Goal: Task Accomplishment & Management: Manage account settings

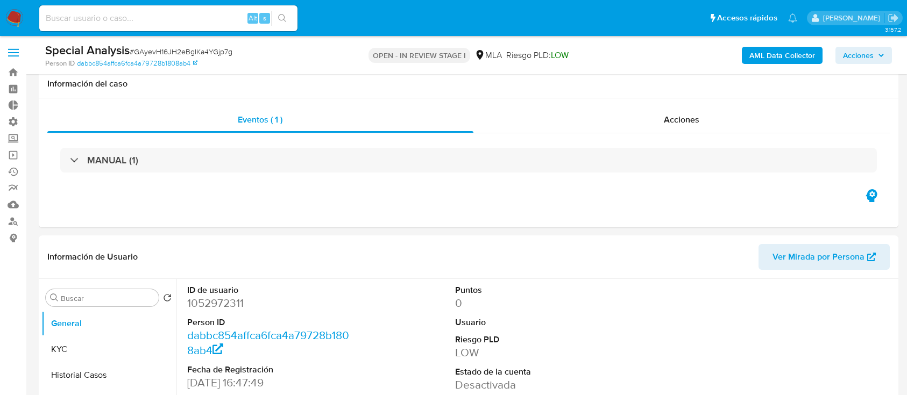
select select "10"
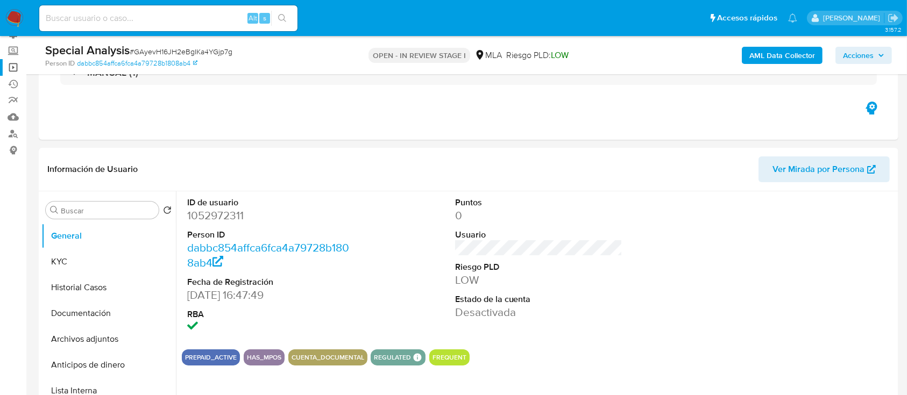
scroll to position [55, 0]
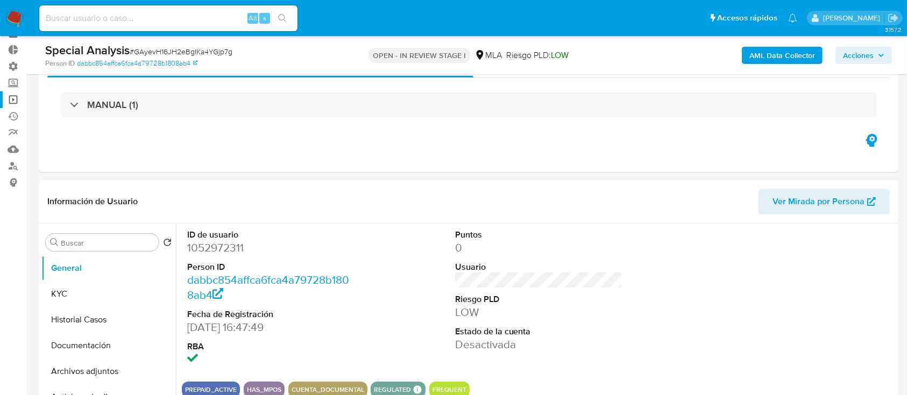
click at [9, 99] on link "Operaciones masivas" at bounding box center [64, 99] width 128 height 17
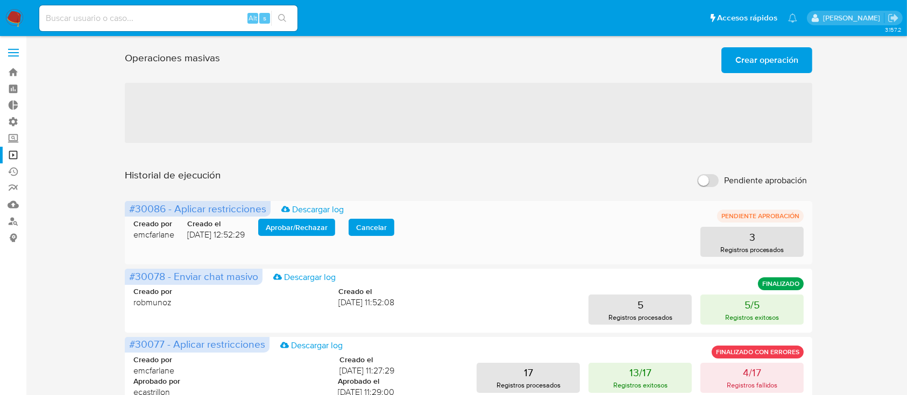
click at [294, 230] on span "Aprobar / Rechazar" at bounding box center [297, 227] width 62 height 15
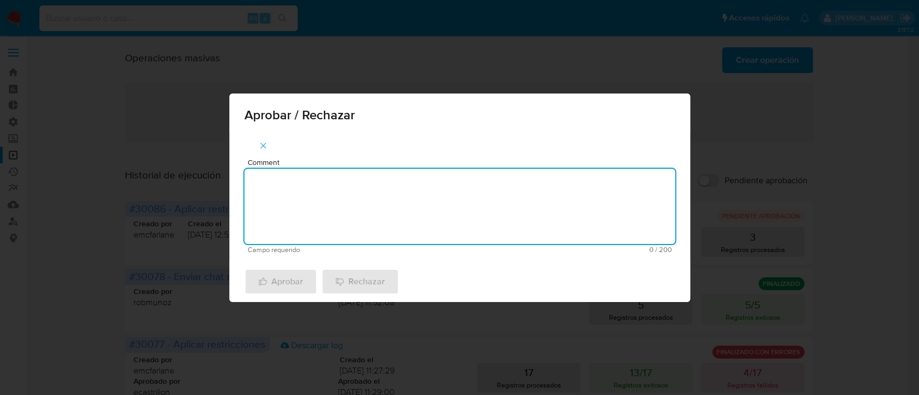
click at [310, 187] on textarea "Comment" at bounding box center [459, 206] width 430 height 75
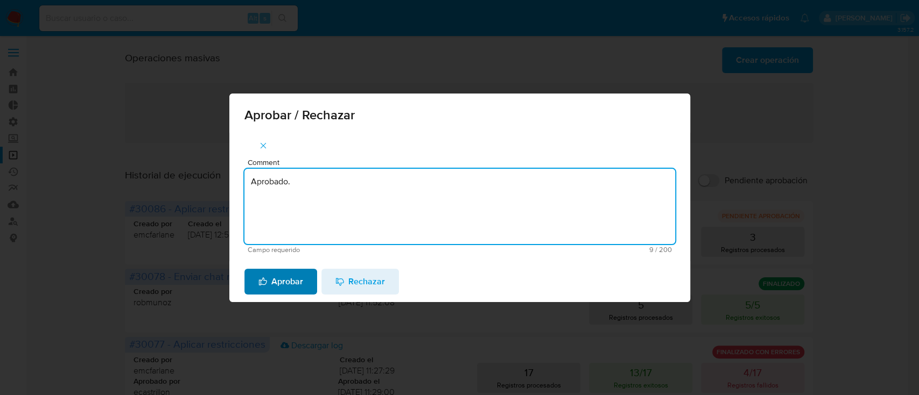
type textarea "Aprobado."
click at [283, 286] on span "Aprobar" at bounding box center [280, 282] width 45 height 24
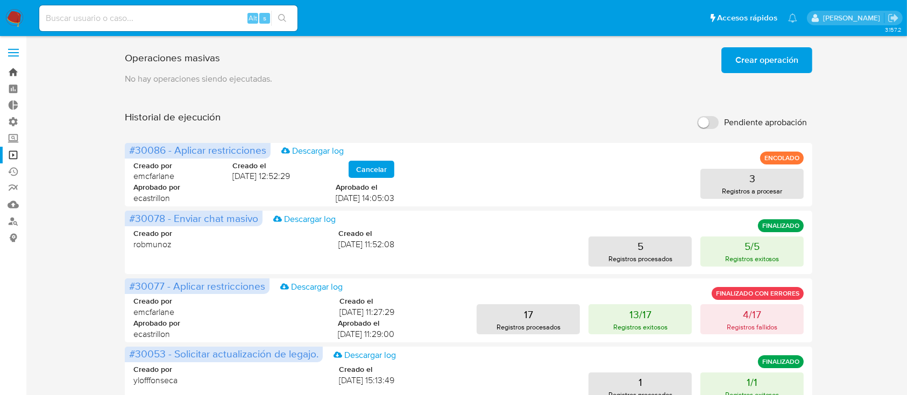
click at [12, 72] on link "Bandeja" at bounding box center [64, 72] width 128 height 17
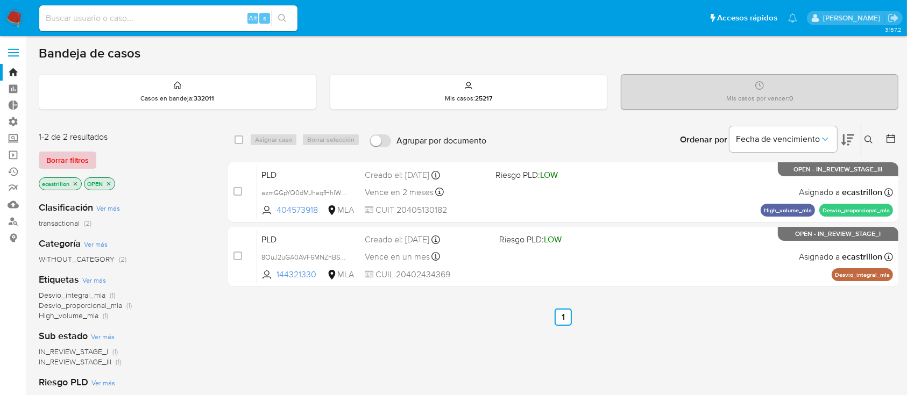
click at [68, 153] on span "Borrar filtros" at bounding box center [67, 160] width 43 height 15
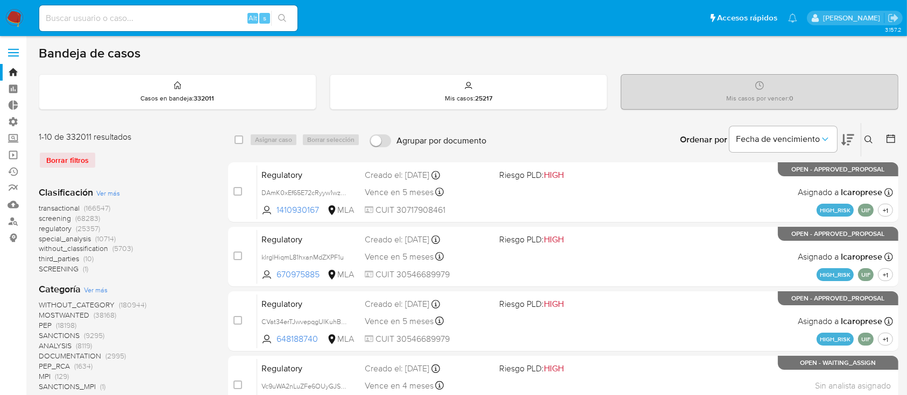
drag, startPoint x: 870, startPoint y: 140, endPoint x: 857, endPoint y: 181, distance: 42.5
click at [870, 140] on icon at bounding box center [869, 140] width 8 height 8
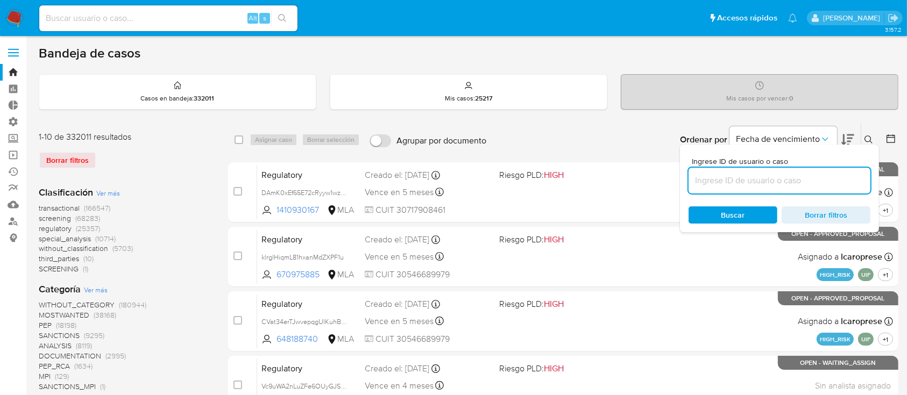
click at [845, 180] on input at bounding box center [780, 181] width 182 height 14
type input "GAyevH16JH2eBgIKa4YGjp7g"
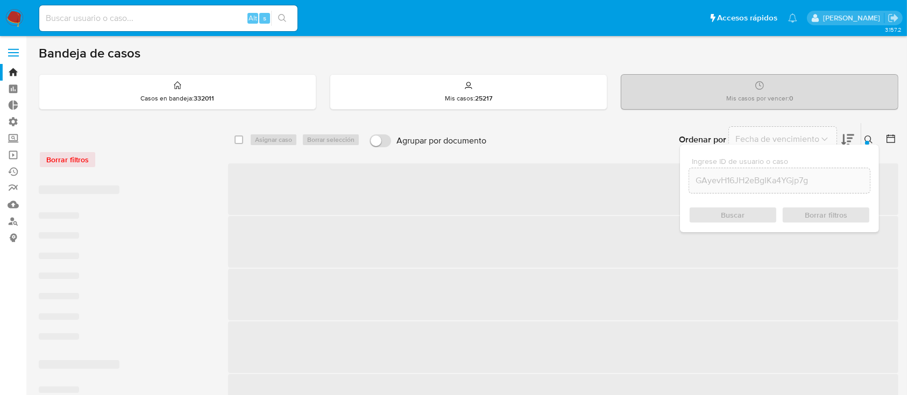
click at [864, 133] on button at bounding box center [870, 139] width 18 height 13
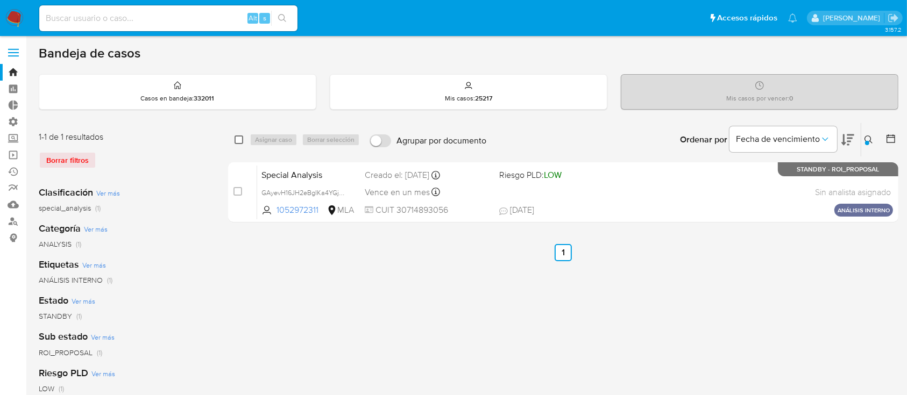
click at [241, 140] on input "checkbox" at bounding box center [239, 140] width 9 height 9
checkbox input "true"
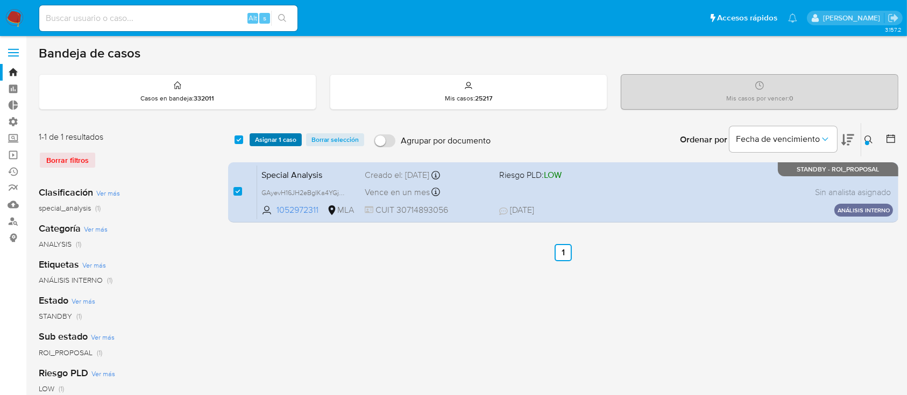
click at [259, 140] on span "Asignar 1 caso" at bounding box center [275, 140] width 41 height 11
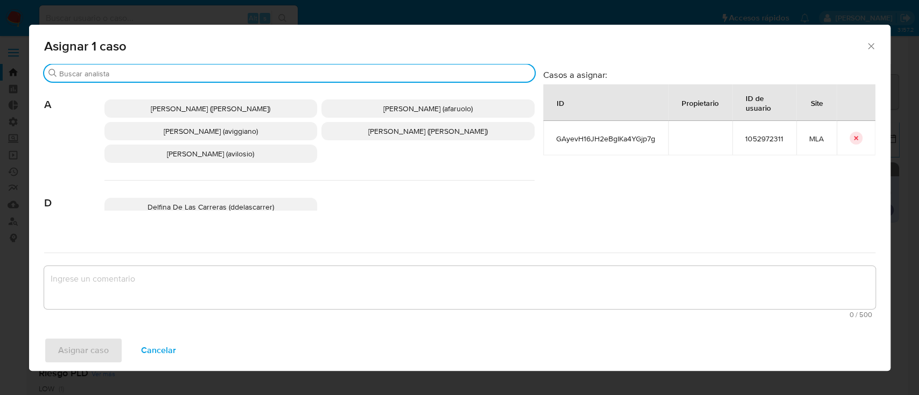
click at [260, 75] on input "Buscar" at bounding box center [294, 74] width 471 height 10
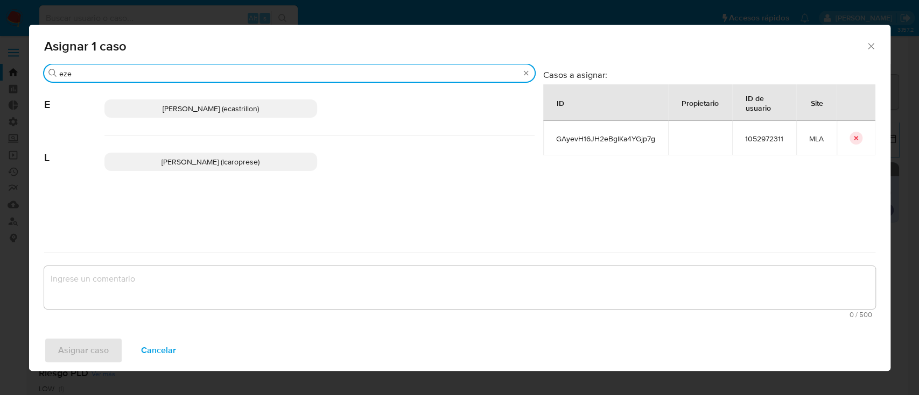
type input "eze"
drag, startPoint x: 244, startPoint y: 108, endPoint x: 243, endPoint y: 116, distance: 8.8
click at [244, 108] on span "Ezequiel Gonzalo Castrillon (ecastrillon)" at bounding box center [211, 108] width 96 height 11
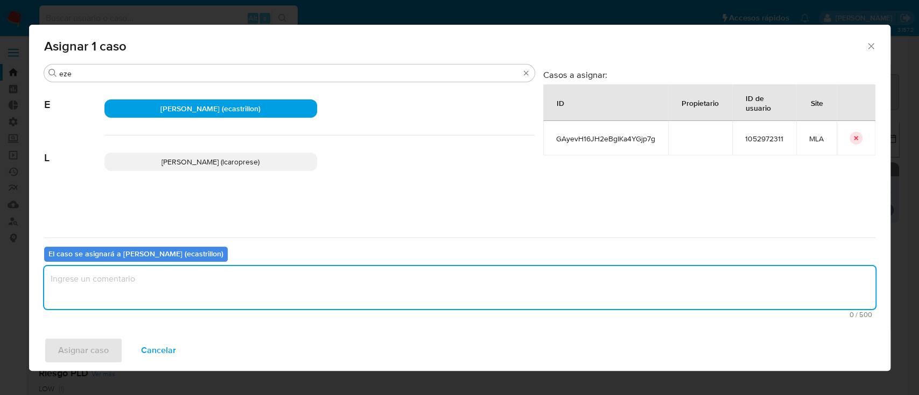
click at [217, 272] on textarea "assign-modal" at bounding box center [459, 287] width 831 height 43
type textarea "."
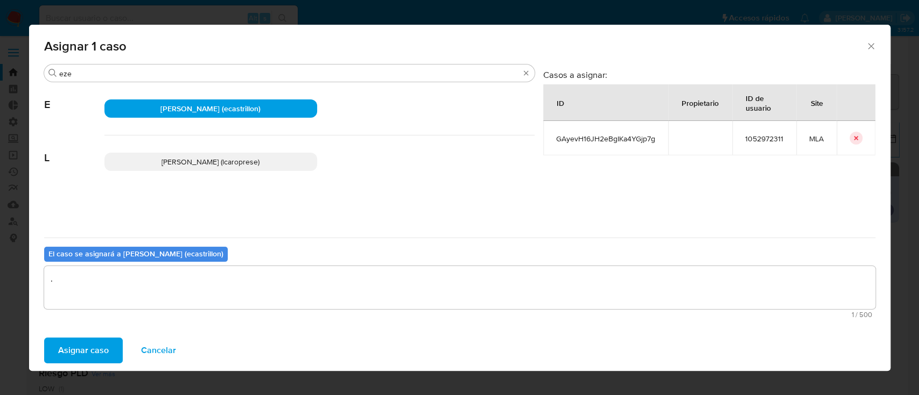
click at [66, 362] on span "Asignar caso" at bounding box center [83, 351] width 51 height 24
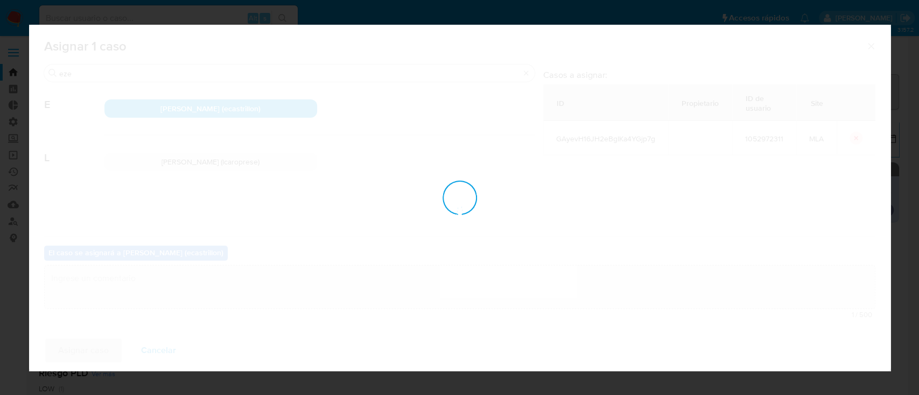
checkbox input "false"
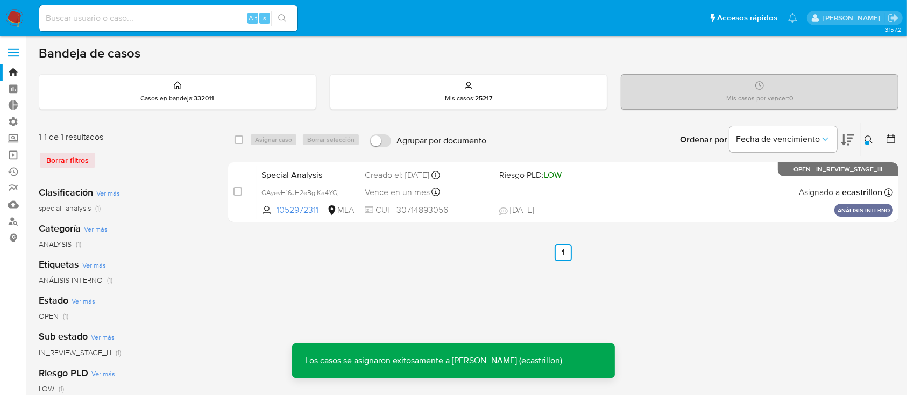
click at [634, 184] on div "Special Analysis GAyevH16JH2eBgIKa4YGjp7g 1052972311 MLA Riesgo PLD: LOW Creado…" at bounding box center [575, 192] width 636 height 54
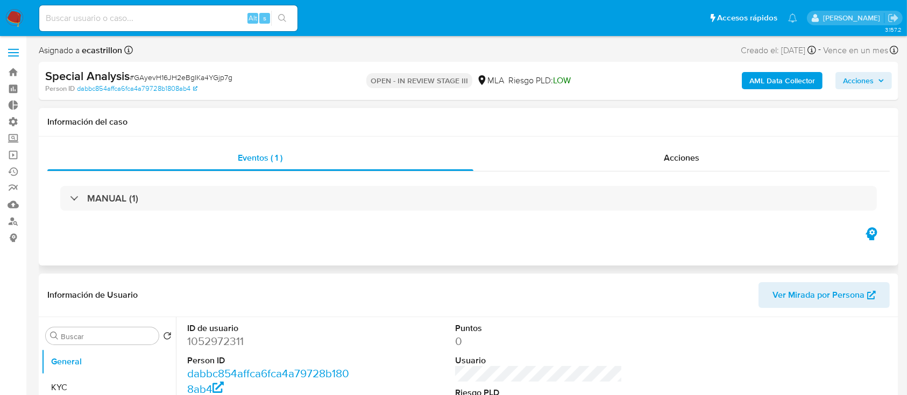
select select "10"
click at [876, 88] on button "Acciones" at bounding box center [864, 80] width 56 height 17
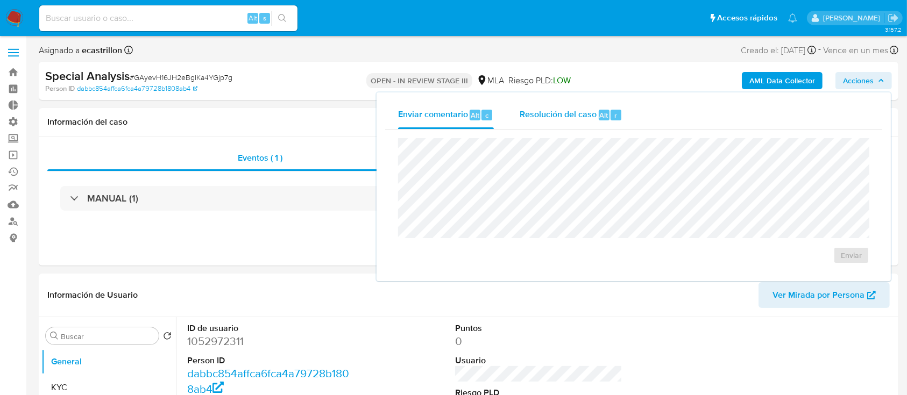
click at [589, 116] on span "Resolución del caso" at bounding box center [558, 115] width 77 height 12
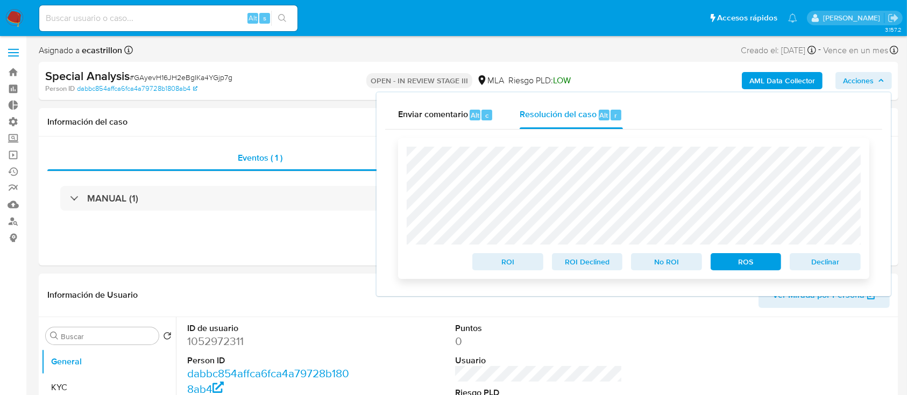
click at [736, 260] on span "ROS" at bounding box center [746, 262] width 56 height 15
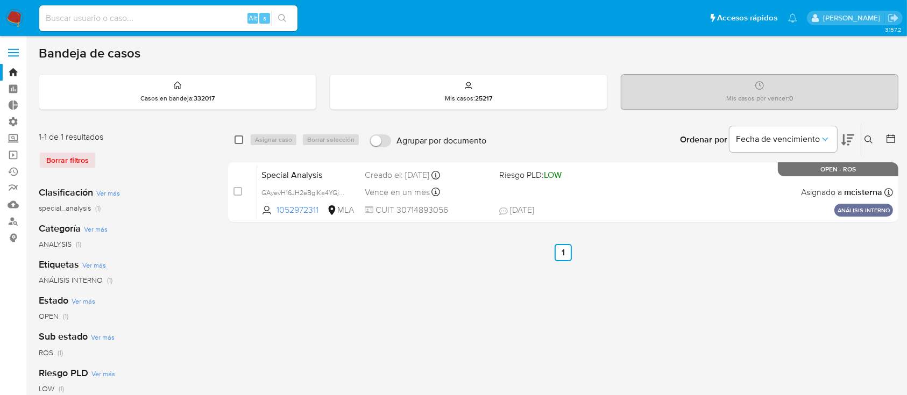
click at [238, 142] on input "checkbox" at bounding box center [239, 140] width 9 height 9
checkbox input "true"
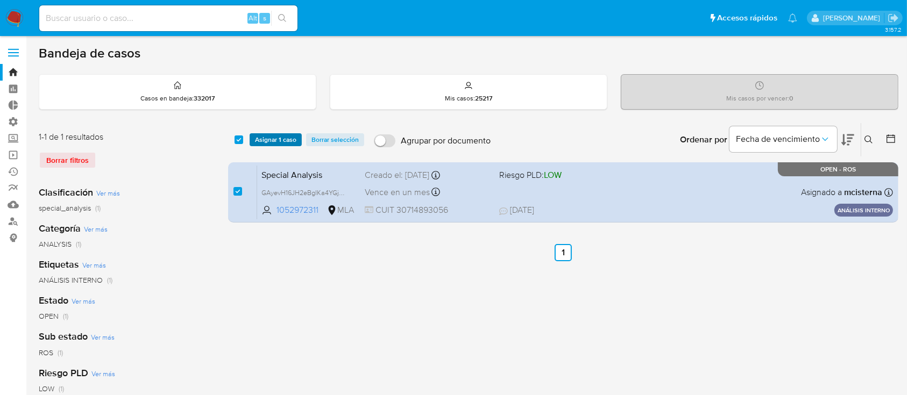
click at [262, 142] on span "Asignar 1 caso" at bounding box center [275, 140] width 41 height 11
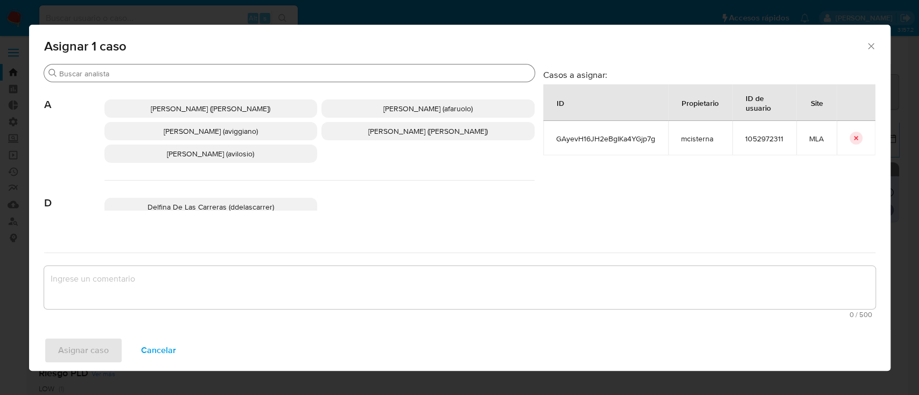
click at [232, 73] on input "Buscar" at bounding box center [294, 74] width 471 height 10
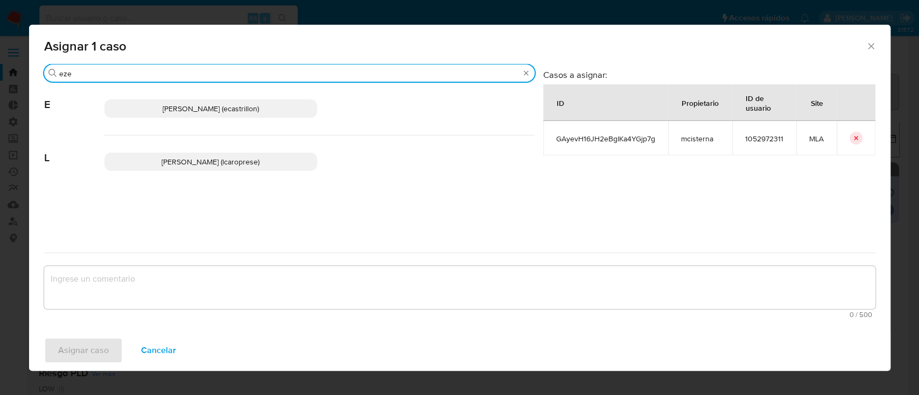
type input "eze"
click at [210, 108] on span "Ezequiel Gonzalo Castrillon (ecastrillon)" at bounding box center [211, 108] width 96 height 11
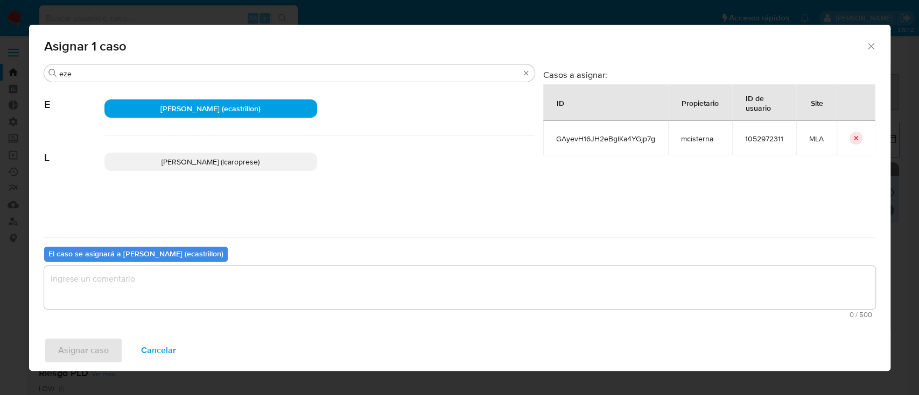
click at [176, 274] on textarea "assign-modal" at bounding box center [459, 287] width 831 height 43
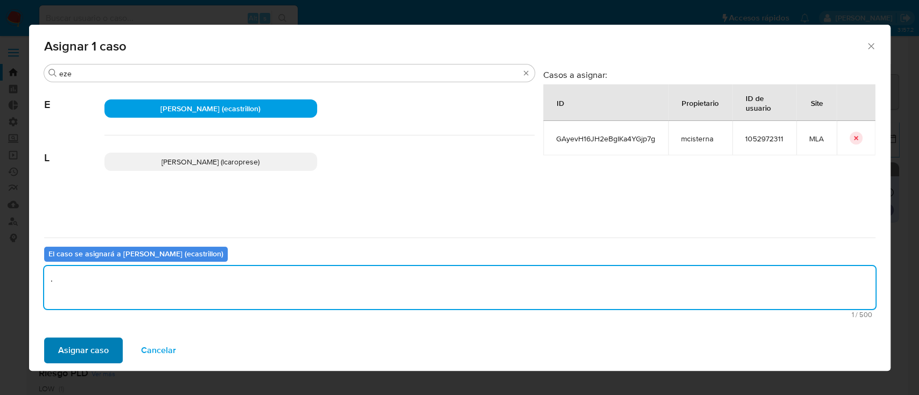
type textarea "."
click at [98, 358] on span "Asignar caso" at bounding box center [83, 351] width 51 height 24
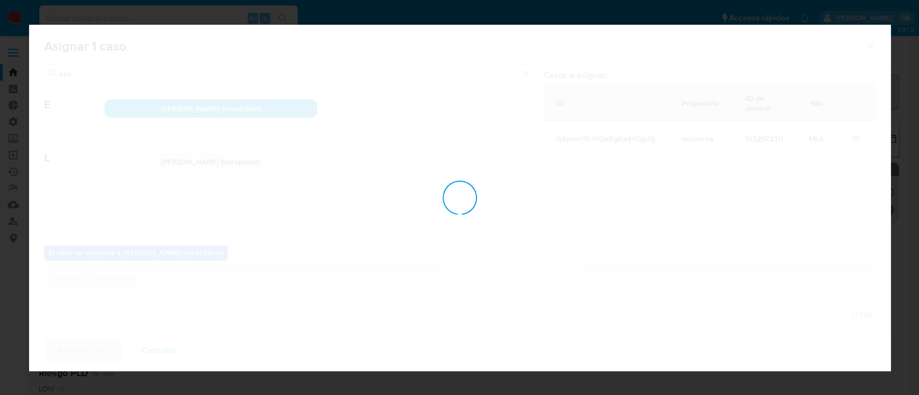
checkbox input "false"
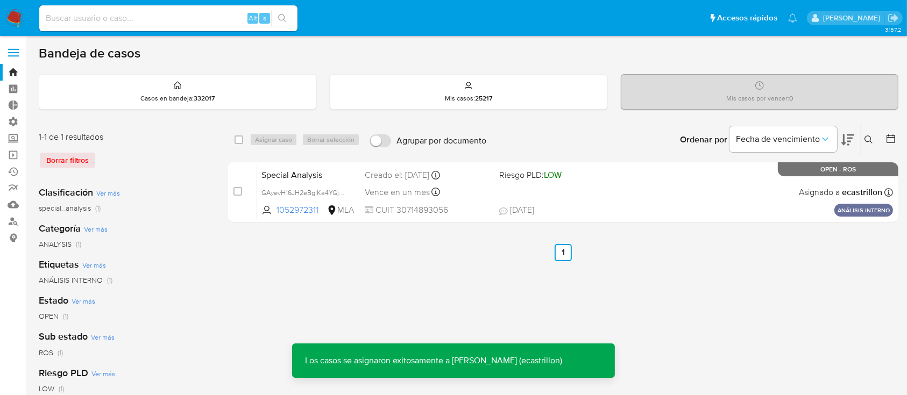
click at [588, 192] on div "Special Analysis GAyevH16JH2eBgIKa4YGjp7g 1052972311 MLA Riesgo PLD: LOW Creado…" at bounding box center [575, 192] width 636 height 54
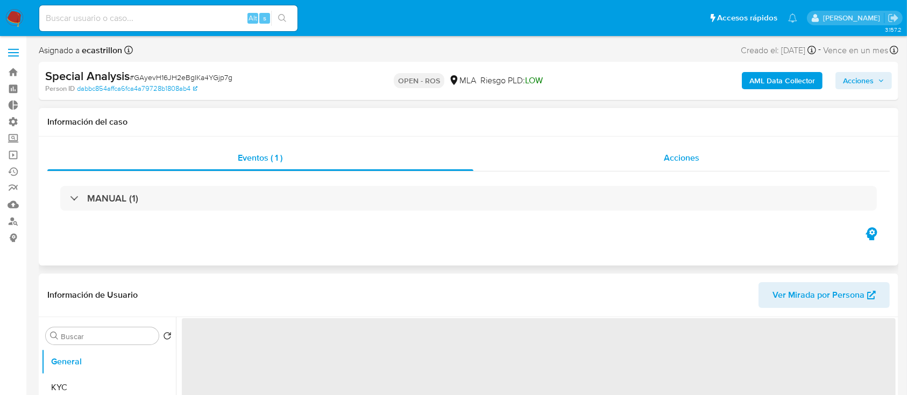
click at [577, 166] on div "Acciones" at bounding box center [682, 158] width 417 height 26
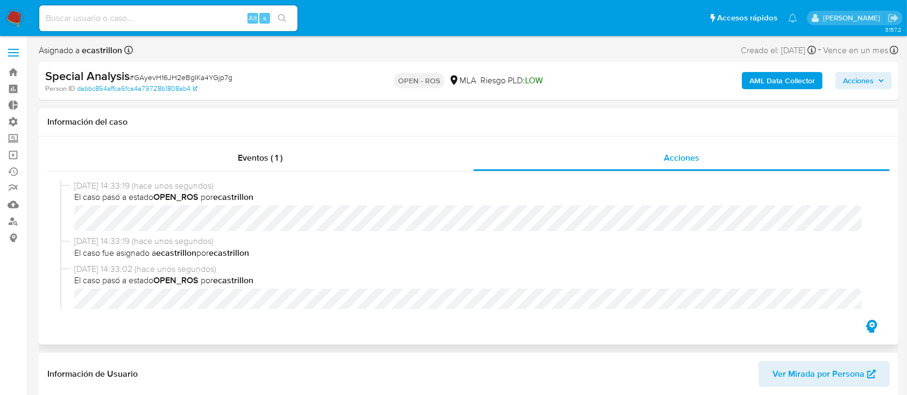
select select "10"
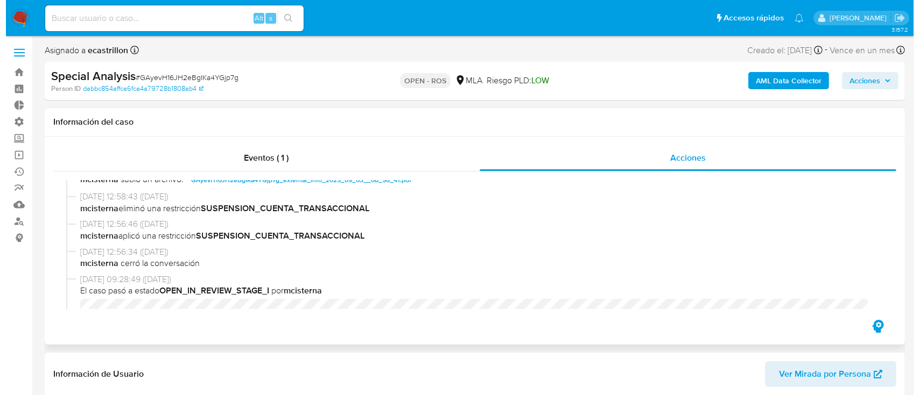
scroll to position [543, 0]
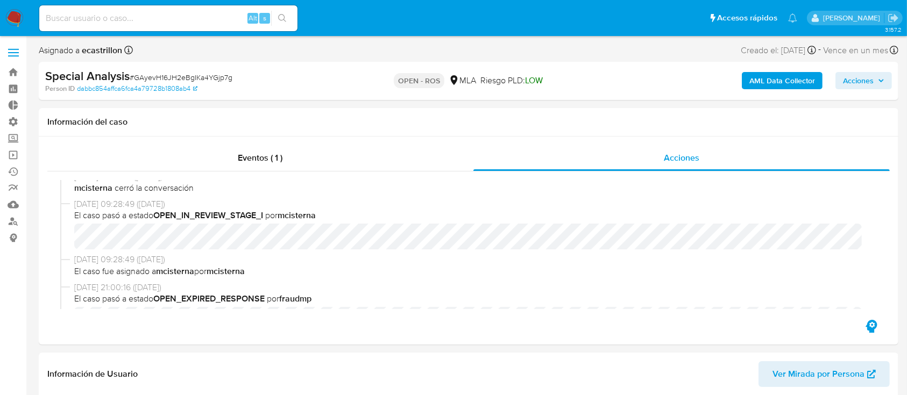
drag, startPoint x: 862, startPoint y: 78, endPoint x: 827, endPoint y: 86, distance: 36.3
click at [862, 78] on span "Acciones" at bounding box center [858, 80] width 31 height 17
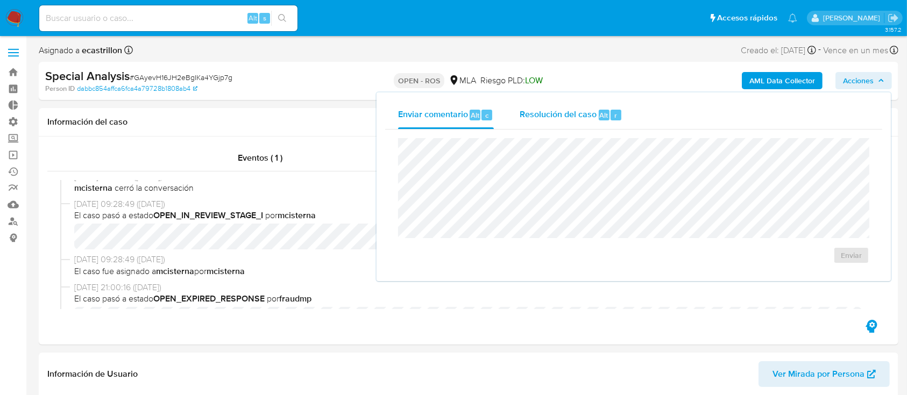
click at [597, 118] on div "Resolución del caso Alt r" at bounding box center [571, 115] width 103 height 28
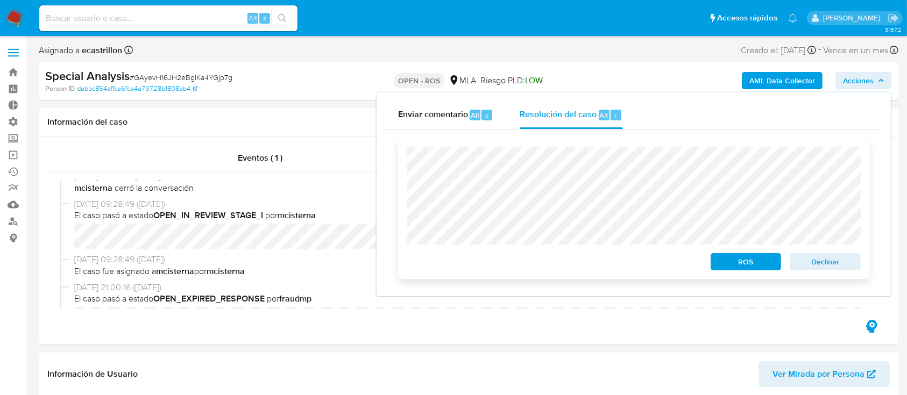
click at [725, 258] on span "ROS" at bounding box center [746, 262] width 56 height 15
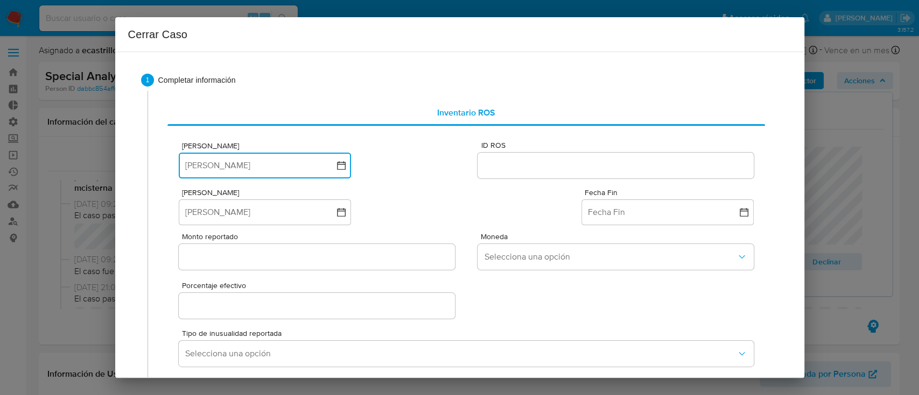
click at [262, 163] on button "Fecha ROS" at bounding box center [265, 166] width 172 height 26
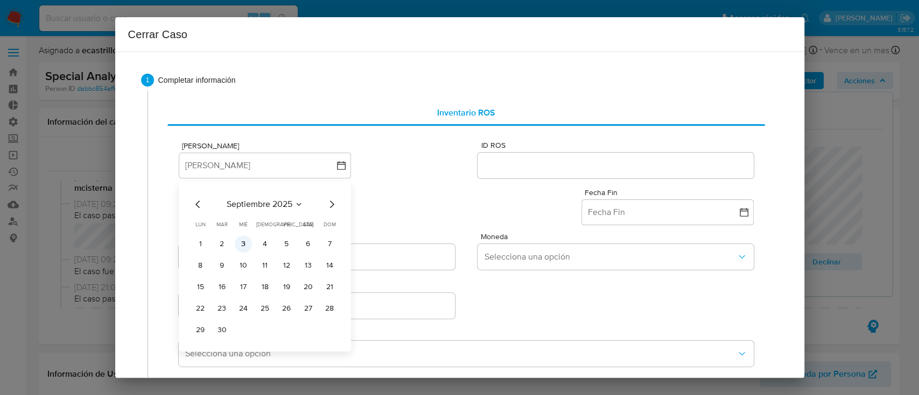
click at [244, 244] on button "3" at bounding box center [243, 244] width 17 height 17
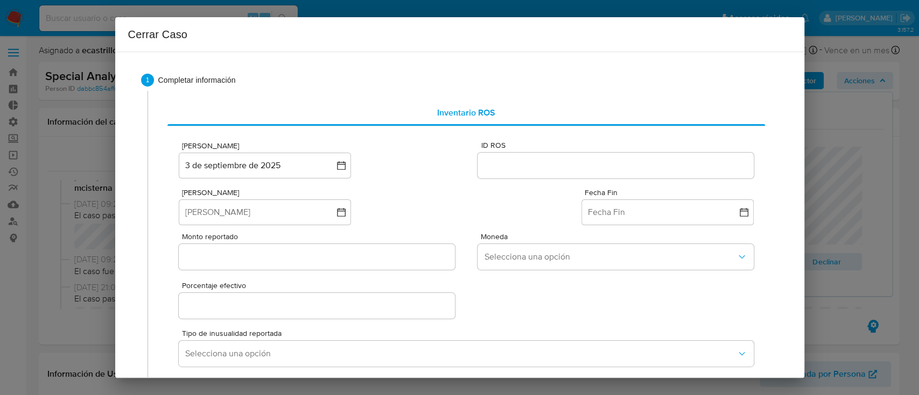
click at [500, 178] on div at bounding box center [615, 166] width 276 height 26
click at [505, 168] on input "ID ROS" at bounding box center [615, 166] width 276 height 14
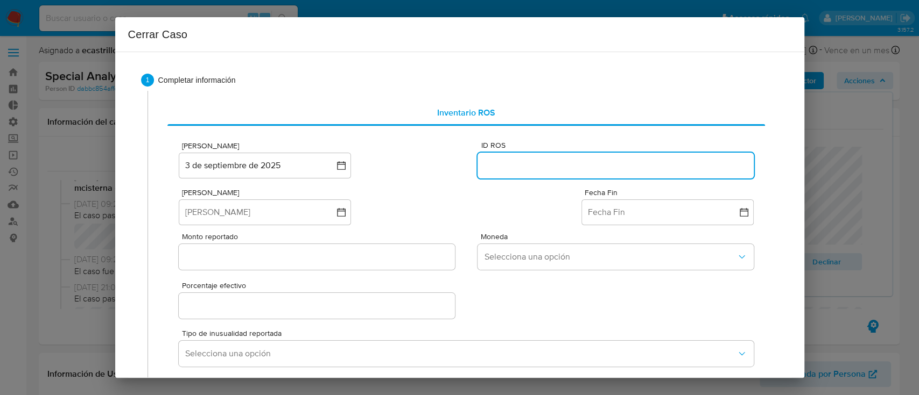
paste input "636601798"
type input "636601798"
click at [229, 209] on button "Fecha Inicio" at bounding box center [265, 213] width 172 height 26
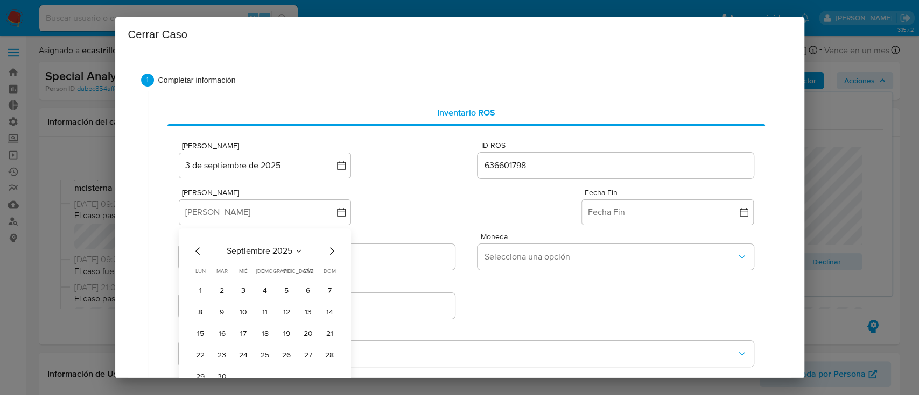
click at [240, 251] on span "septiembre 2025" at bounding box center [260, 251] width 66 height 11
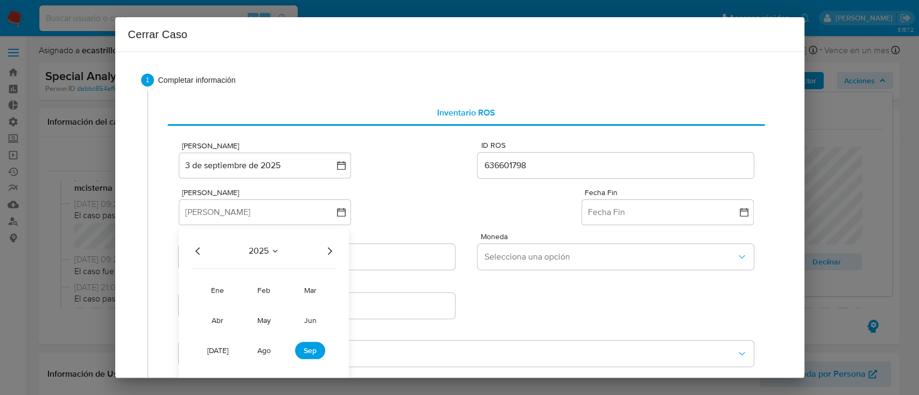
click at [198, 249] on icon "Año anterior" at bounding box center [197, 252] width 4 height 8
click at [265, 323] on span "may" at bounding box center [263, 320] width 13 height 11
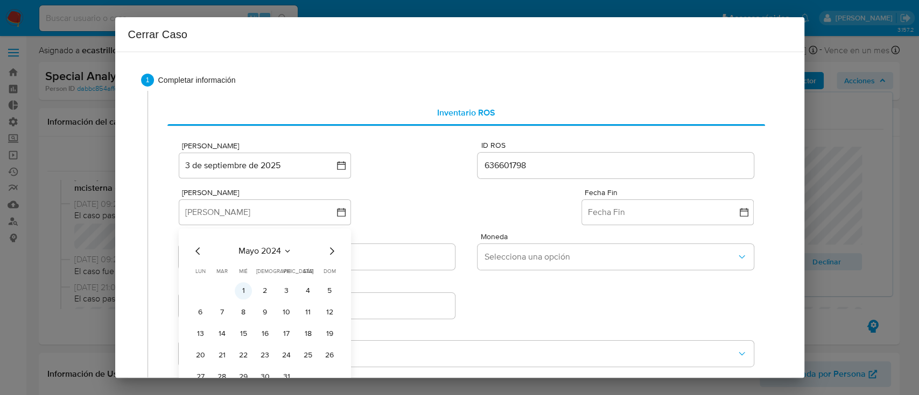
click at [249, 290] on button "1" at bounding box center [243, 290] width 17 height 17
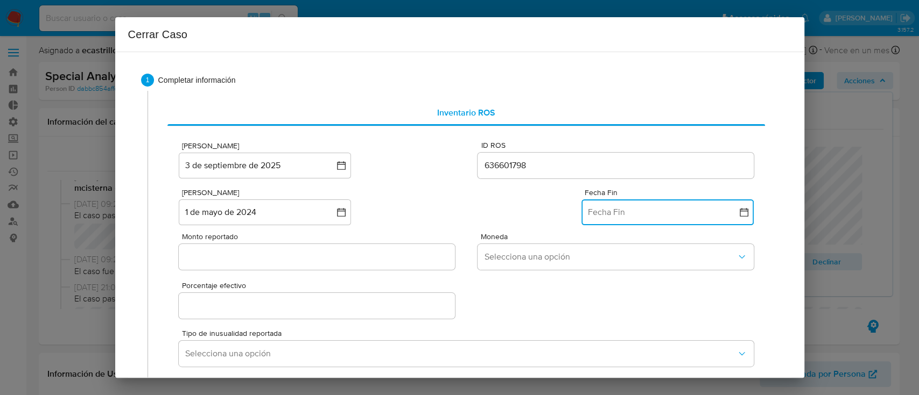
click at [639, 208] on button "Fecha Fin" at bounding box center [667, 213] width 172 height 26
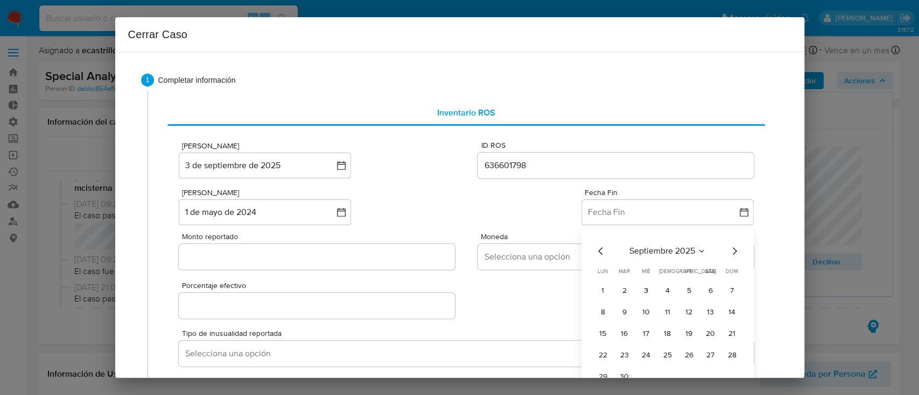
click at [594, 253] on icon "Mes anterior" at bounding box center [600, 251] width 13 height 13
click at [727, 253] on icon "Mes siguiente" at bounding box center [733, 251] width 13 height 13
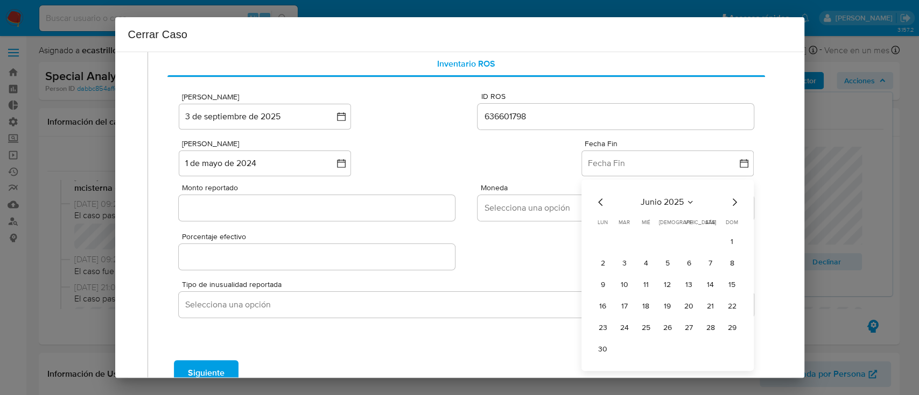
scroll to position [72, 0]
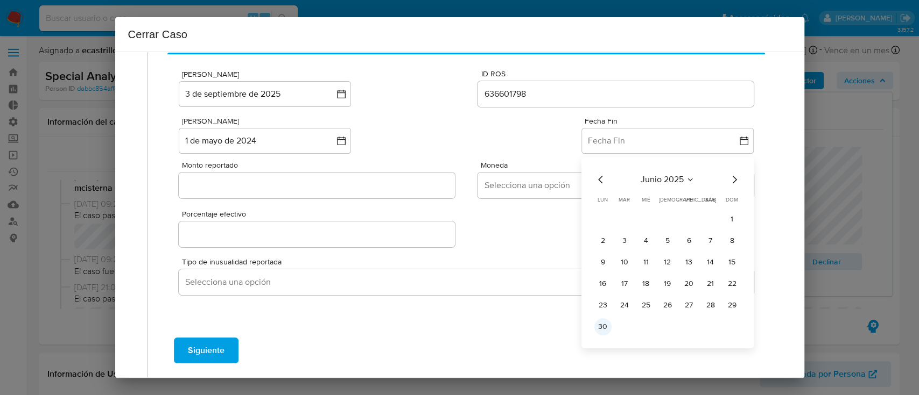
click at [595, 330] on button "30" at bounding box center [602, 327] width 17 height 17
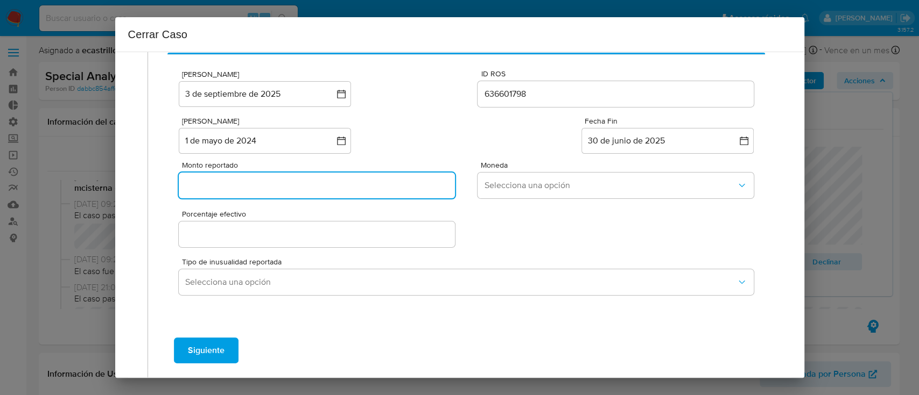
click at [278, 187] on input "Monto reportado" at bounding box center [317, 186] width 276 height 14
paste input "70181545"
type input "70181545"
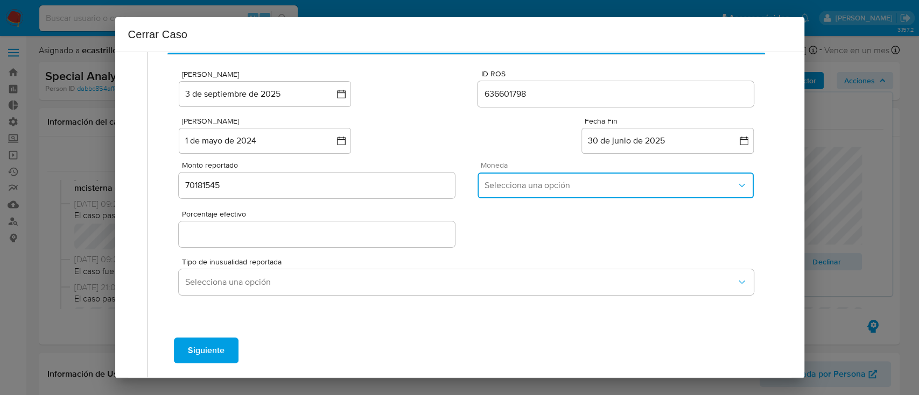
click at [504, 180] on span "Selecciona una opción" at bounding box center [610, 185] width 252 height 11
click at [515, 267] on div "ARS" at bounding box center [613, 269] width 258 height 26
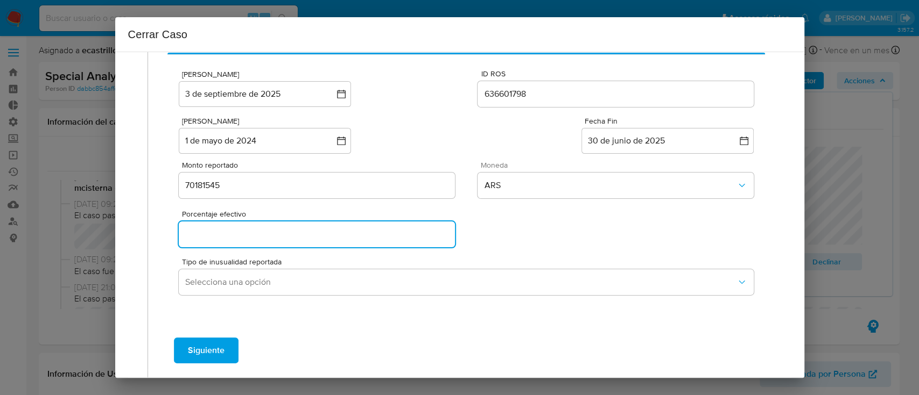
click at [336, 230] on input "Porcentaje efectivo" at bounding box center [317, 235] width 276 height 14
type input "0%"
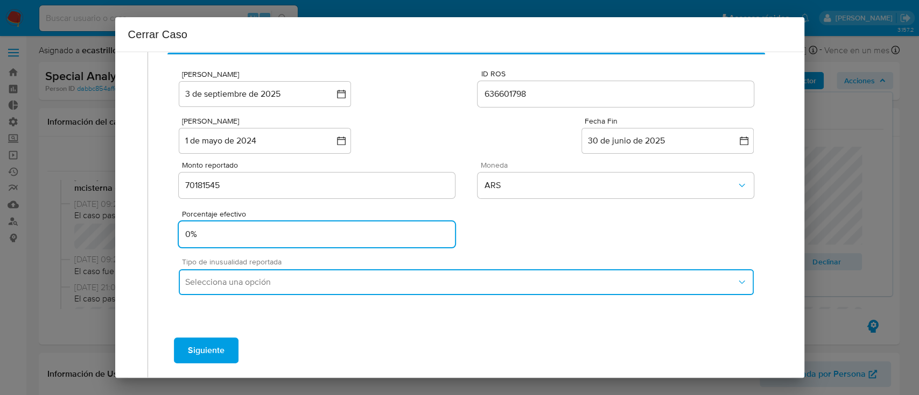
click at [217, 287] on span "Selecciona una opción" at bounding box center [460, 282] width 550 height 11
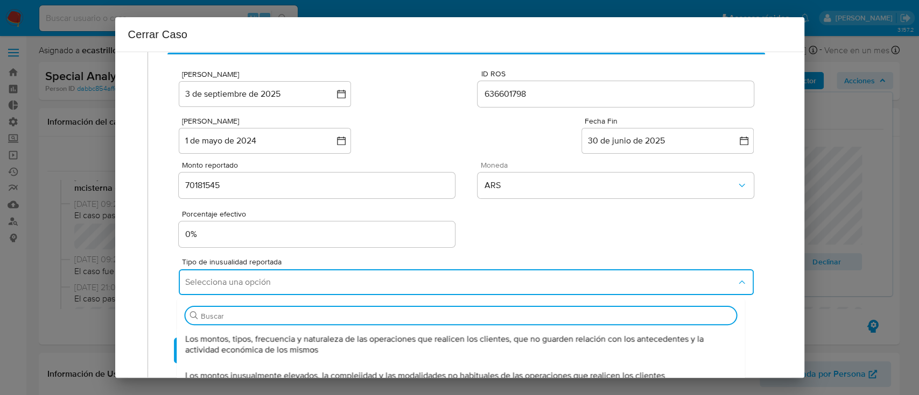
click at [214, 333] on div "Los montos, tipos, frecuencia y naturaleza de las operaciones que realicen los …" at bounding box center [461, 345] width 550 height 37
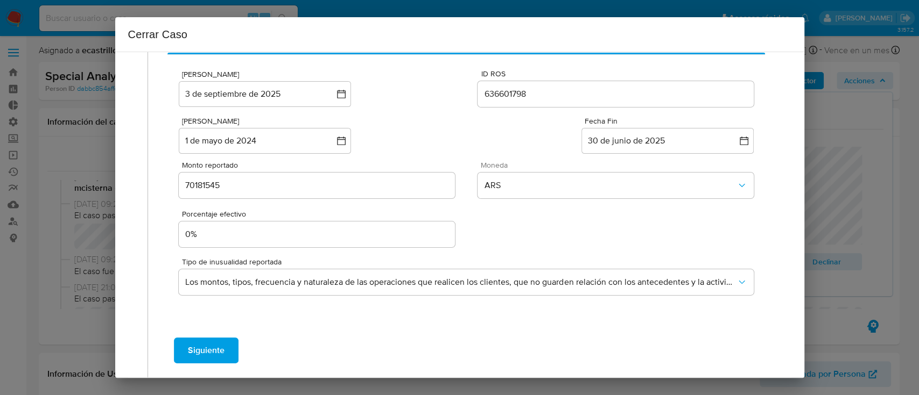
click at [209, 353] on span "Siguiente" at bounding box center [206, 351] width 37 height 24
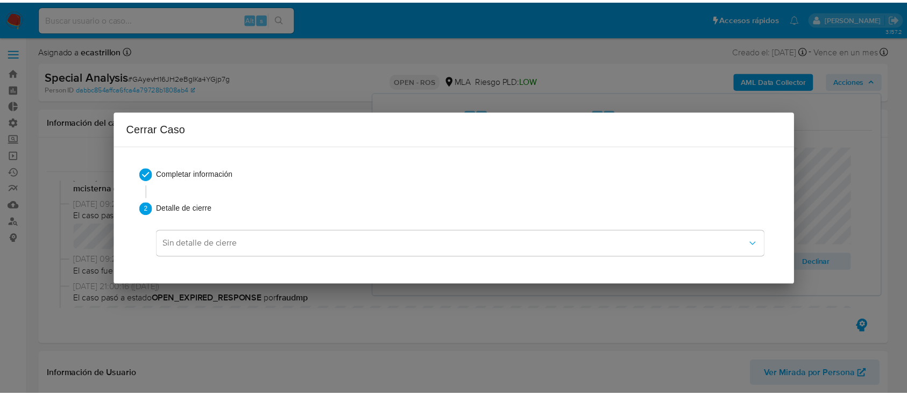
scroll to position [0, 0]
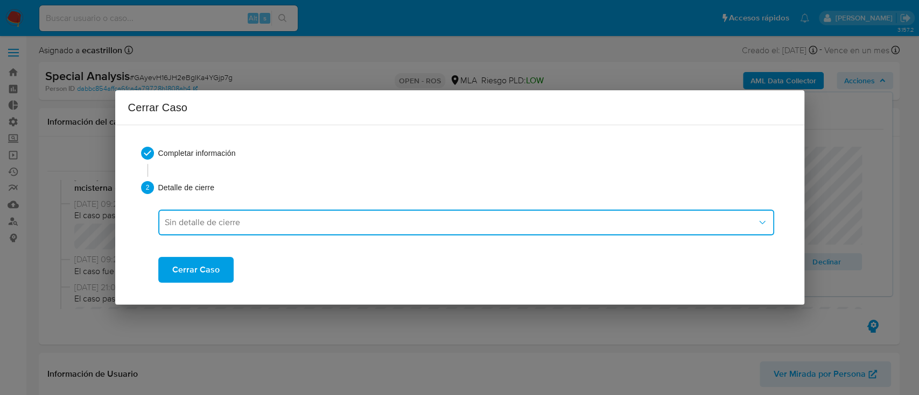
click at [220, 223] on span "Sin detalle de cierre" at bounding box center [461, 222] width 592 height 11
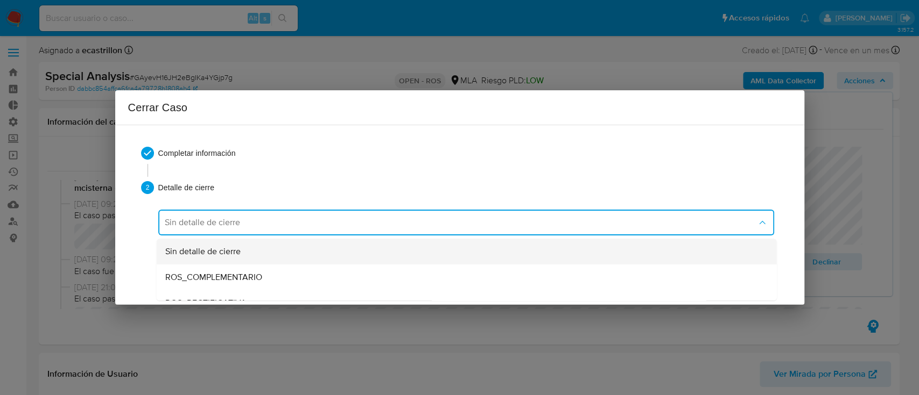
click at [216, 243] on div "Sin detalle de cierre" at bounding box center [466, 252] width 603 height 26
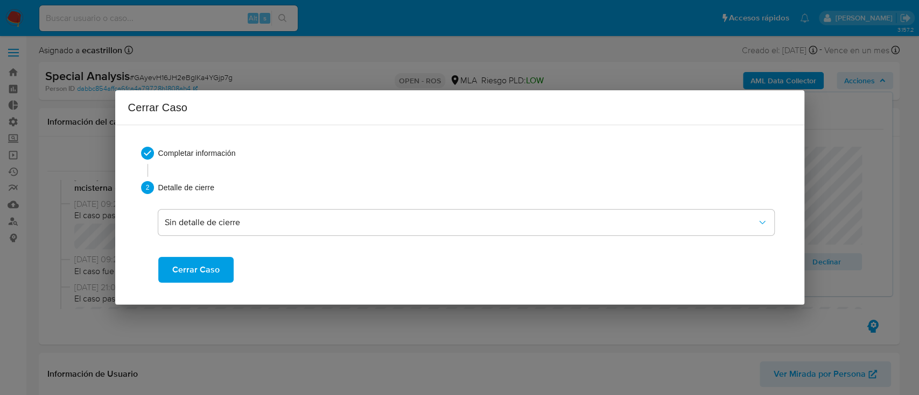
click at [211, 269] on span "Cerrar Caso" at bounding box center [195, 270] width 47 height 24
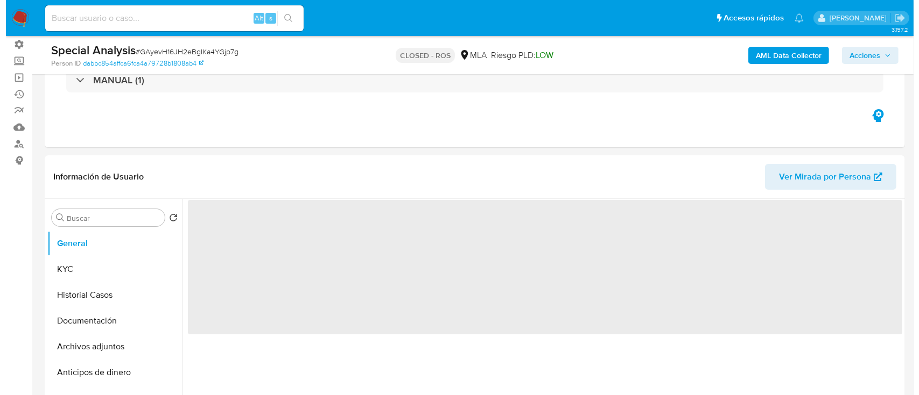
scroll to position [143, 0]
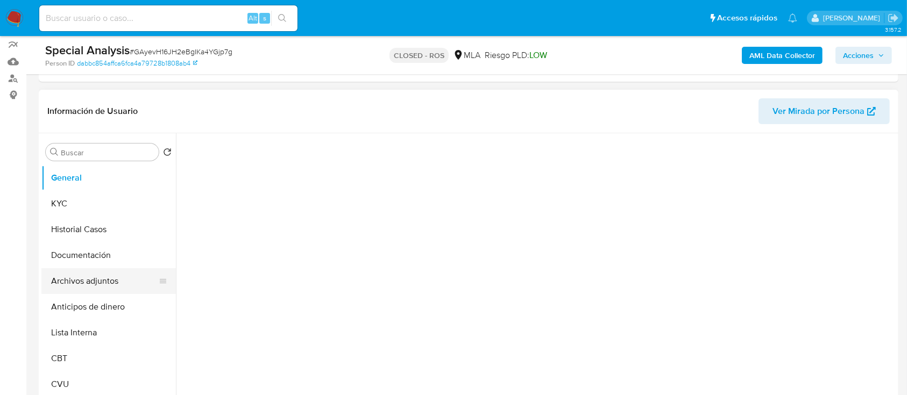
click at [100, 288] on button "Archivos adjuntos" at bounding box center [104, 282] width 126 height 26
select select "10"
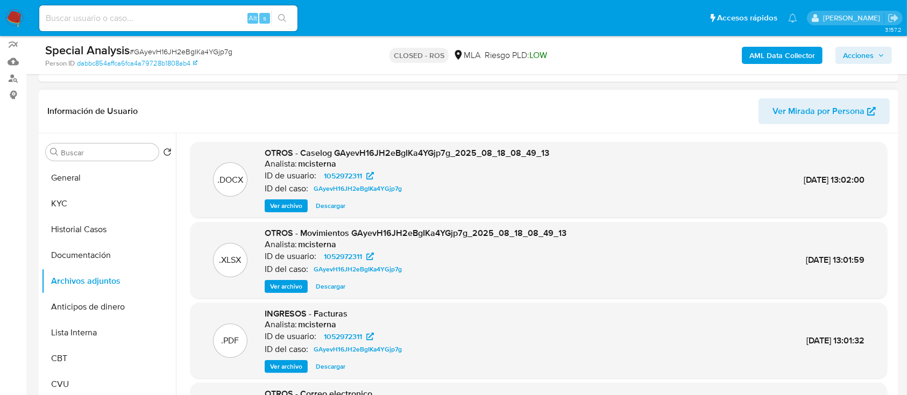
click at [295, 205] on span "Ver archivo" at bounding box center [286, 206] width 32 height 11
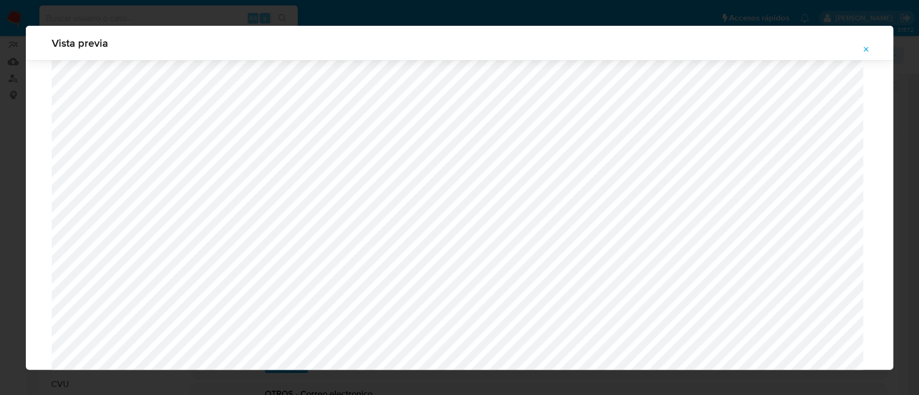
scroll to position [624, 0]
click at [858, 54] on button "Attachment preview" at bounding box center [866, 49] width 24 height 17
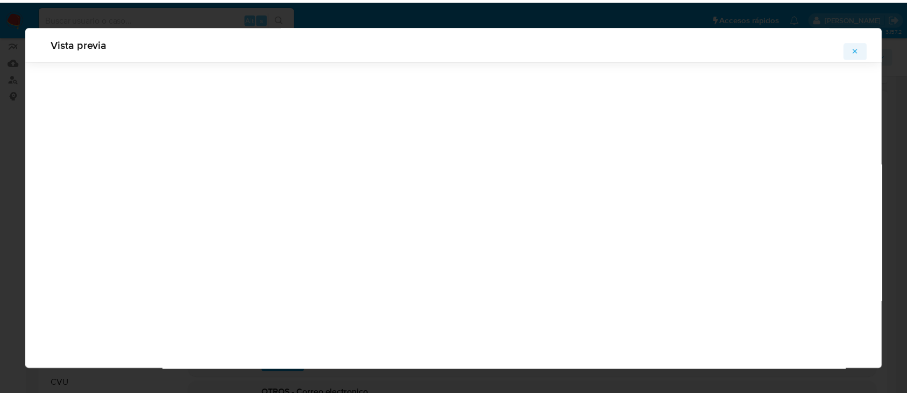
scroll to position [34, 0]
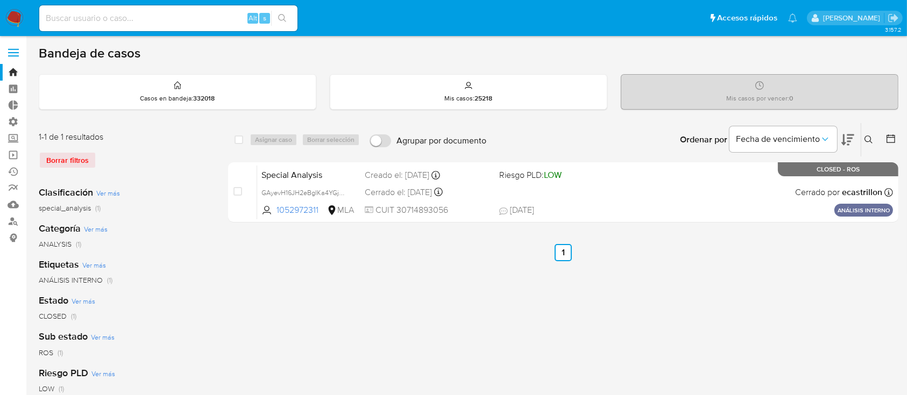
click at [218, 17] on input at bounding box center [168, 18] width 258 height 14
paste input "PgVt9V1JrcySWxHxMZJRALhp"
type input "PgVt9V1JrcySWxHxMZJRALhp"
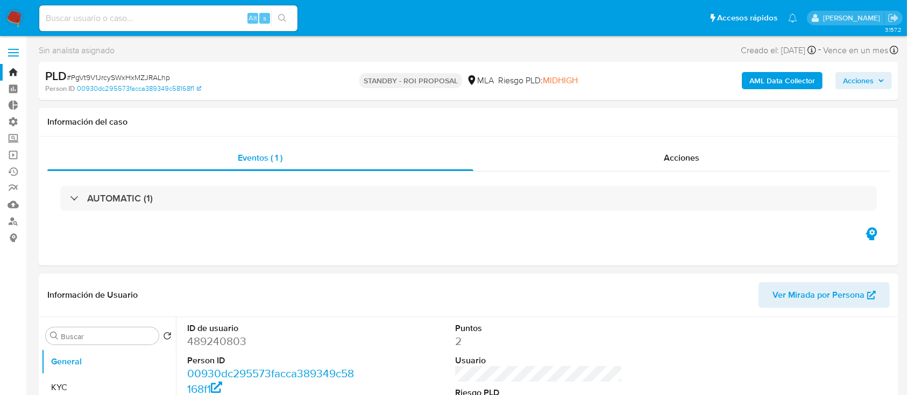
scroll to position [143, 0]
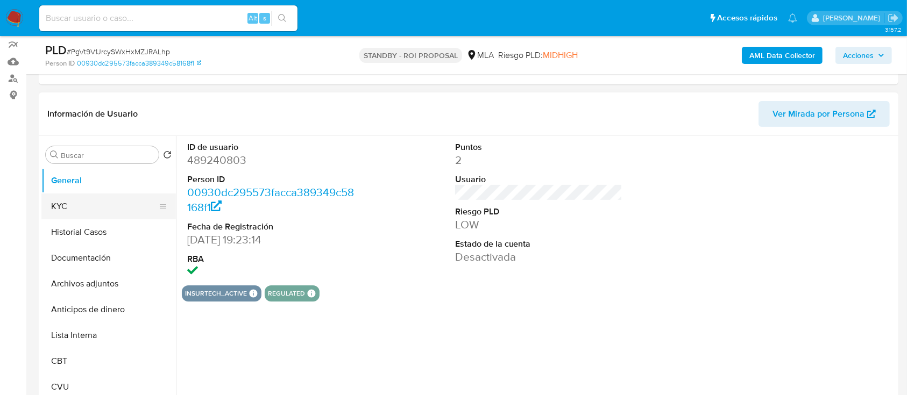
select select "10"
click at [41, 200] on button "KYC" at bounding box center [104, 207] width 126 height 26
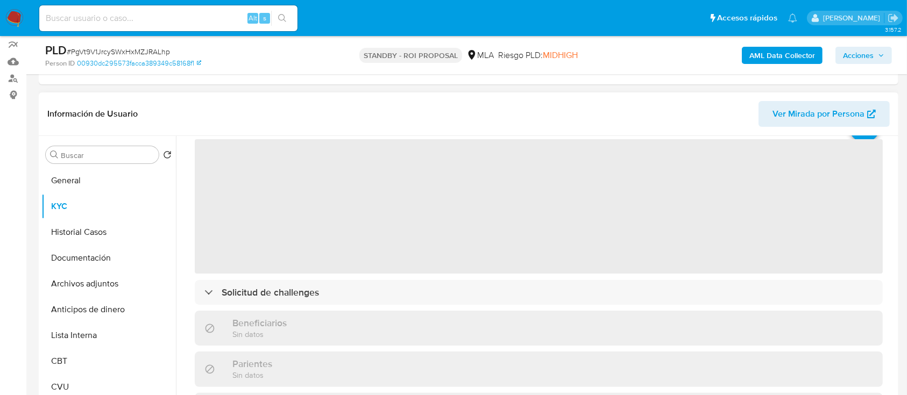
scroll to position [72, 0]
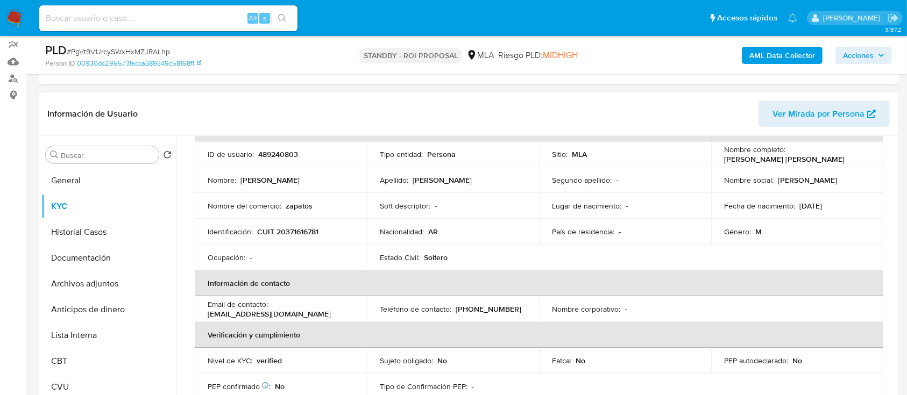
click at [295, 311] on p "lucasjaulediaz.14@gmail.com" at bounding box center [269, 314] width 123 height 10
click at [294, 316] on p "lucasjaulediaz.14@gmail.com" at bounding box center [269, 314] width 123 height 10
click at [296, 314] on p "lucasjaulediaz.14@gmail.com" at bounding box center [269, 314] width 123 height 10
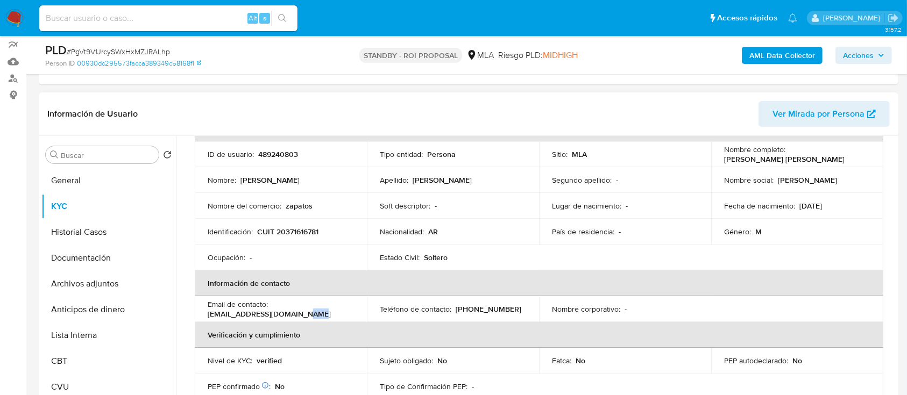
click at [296, 314] on p "lucasjaulediaz.14@gmail.com" at bounding box center [269, 314] width 123 height 10
click at [281, 313] on p "lucasjaulediaz.14@gmail.com" at bounding box center [269, 314] width 123 height 10
drag, startPoint x: 306, startPoint y: 311, endPoint x: 202, endPoint y: 312, distance: 103.9
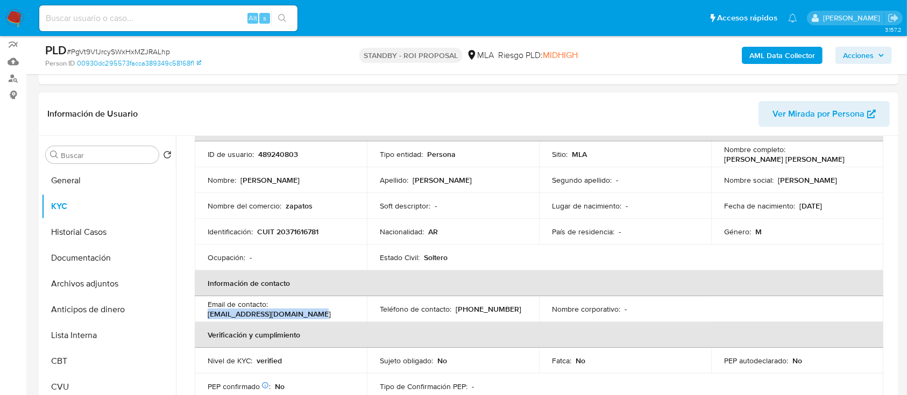
click at [202, 312] on td "Email de contacto : lucasjaulediaz.14@gmail.com" at bounding box center [281, 309] width 172 height 26
copy p "lucasjaulediaz.14@gmail.com"
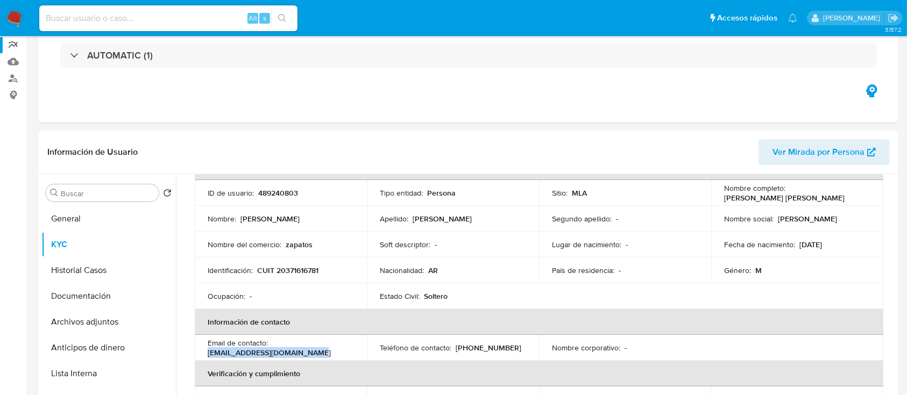
scroll to position [0, 0]
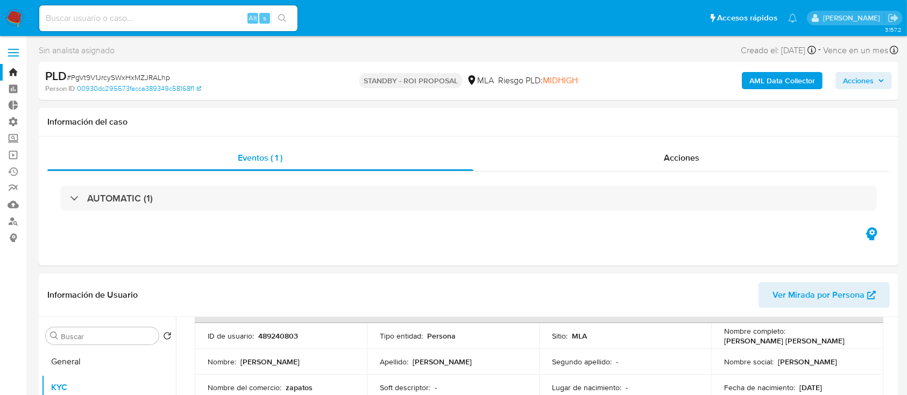
click at [15, 74] on link "Bandeja" at bounding box center [64, 72] width 128 height 17
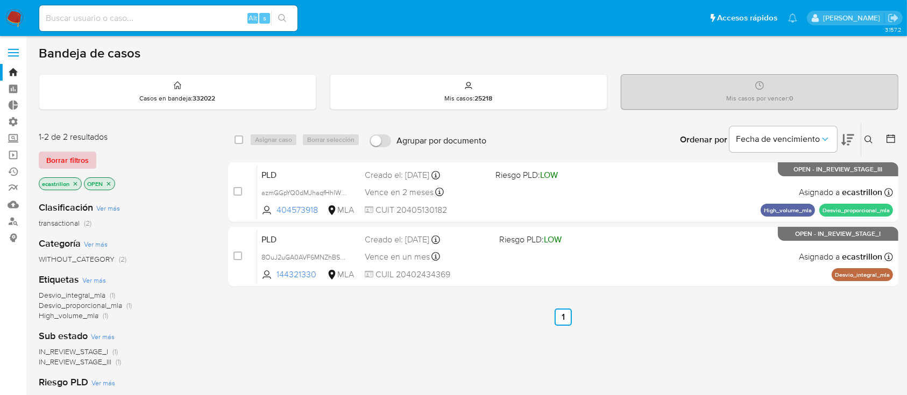
click at [78, 160] on span "Borrar filtros" at bounding box center [67, 160] width 43 height 15
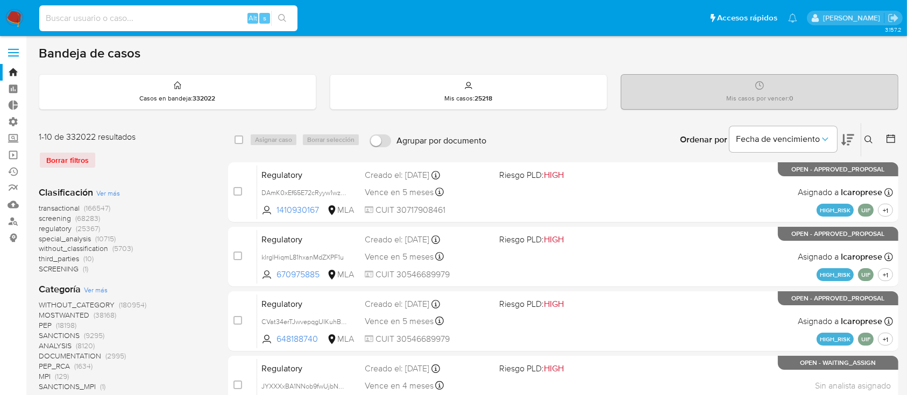
click at [221, 16] on input at bounding box center [168, 18] width 258 height 14
paste input "622164583"
type input "622164583"
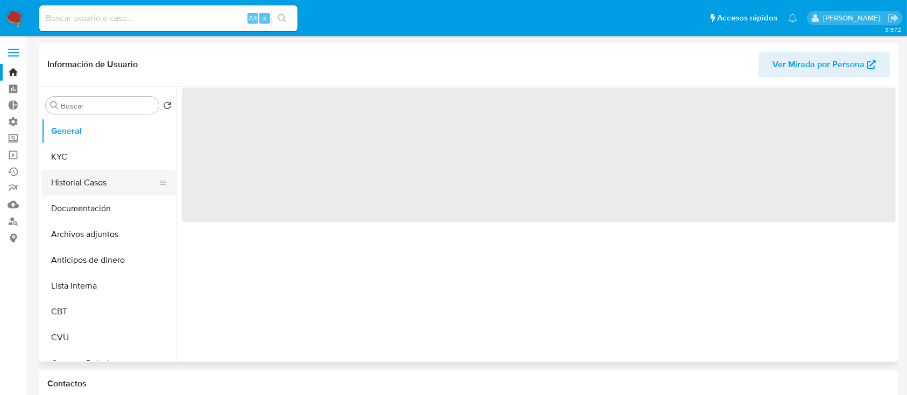
click at [103, 175] on button "Historial Casos" at bounding box center [104, 183] width 126 height 26
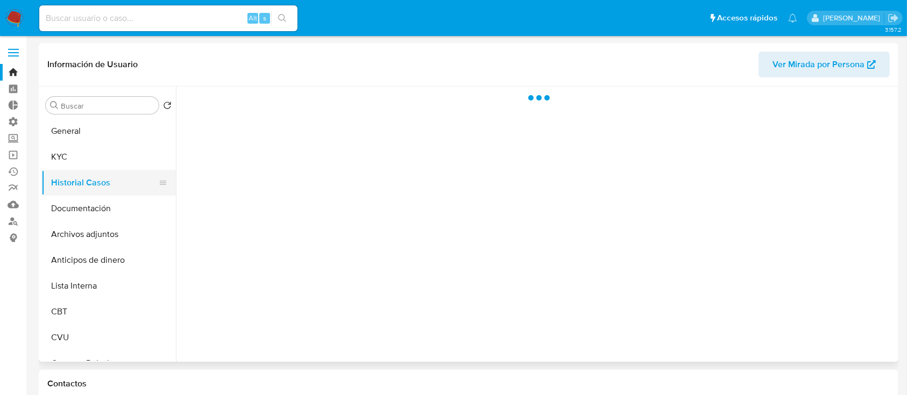
select select "10"
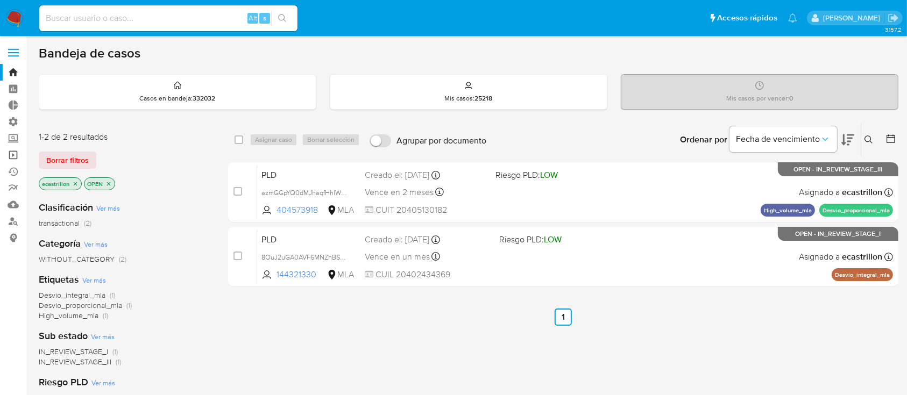
click at [6, 154] on link "Operaciones masivas" at bounding box center [64, 155] width 128 height 17
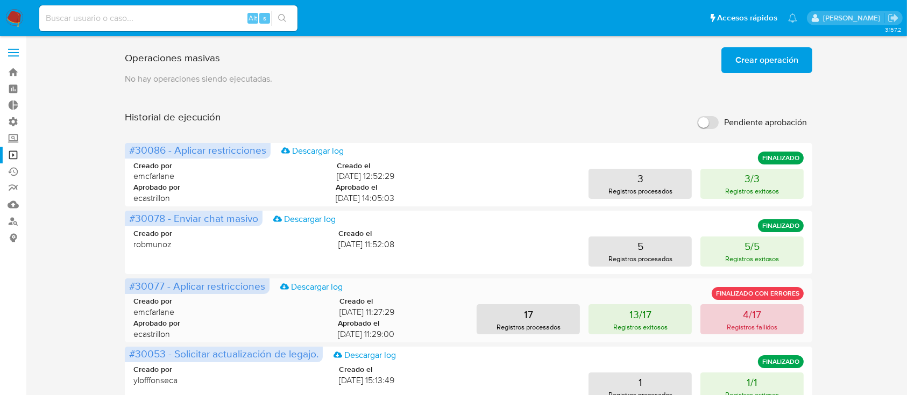
click at [753, 319] on p "4/17" at bounding box center [752, 314] width 18 height 15
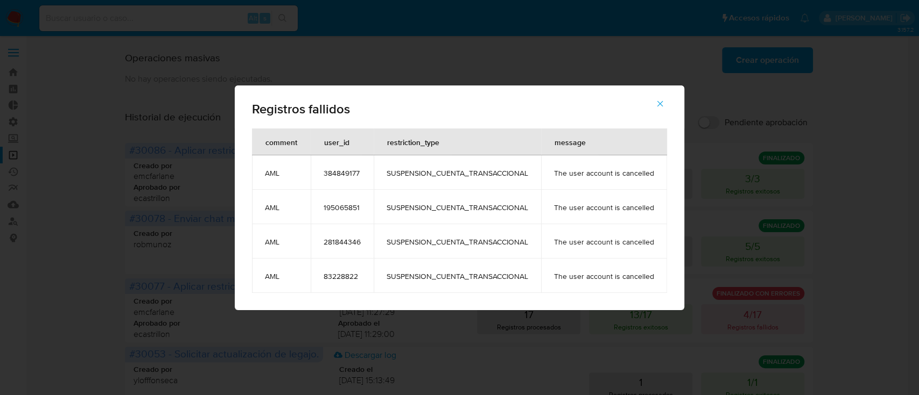
click at [655, 100] on icon "button" at bounding box center [660, 104] width 10 height 10
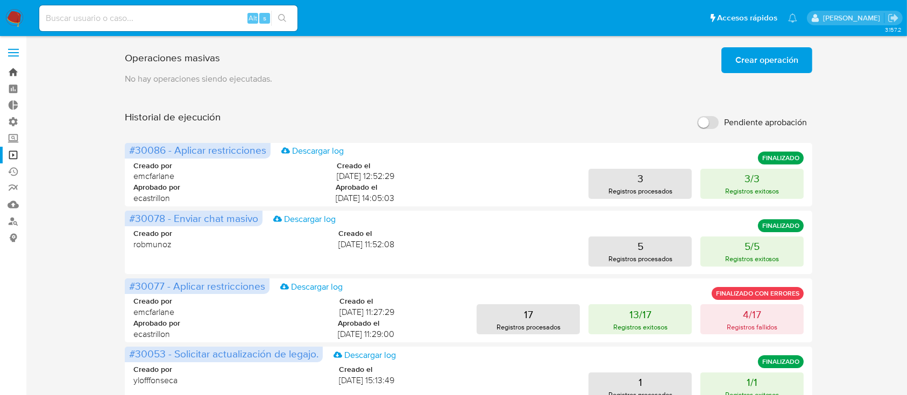
click at [0, 69] on link "Bandeja" at bounding box center [64, 72] width 128 height 17
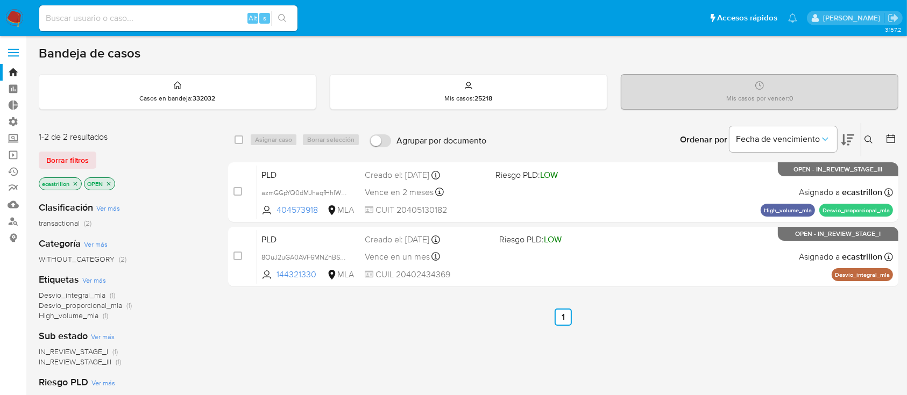
click at [68, 162] on span "Borrar filtros" at bounding box center [67, 160] width 43 height 15
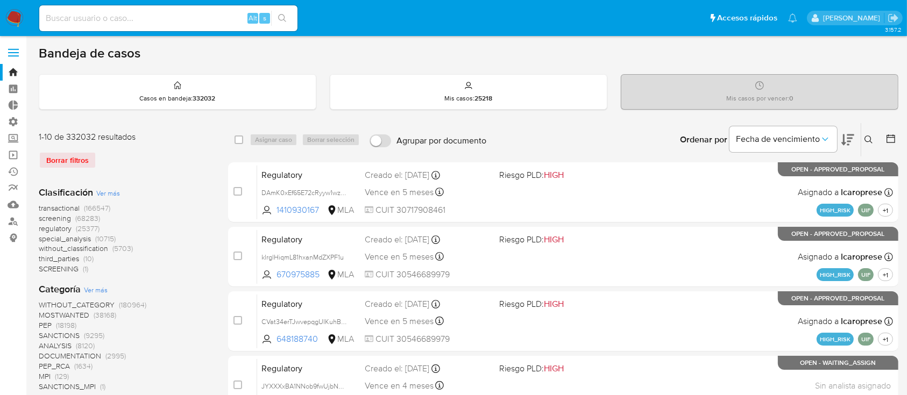
click at [200, 152] on div "Borrar filtros" at bounding box center [125, 160] width 172 height 17
click at [16, 73] on link "Bandeja" at bounding box center [64, 72] width 128 height 17
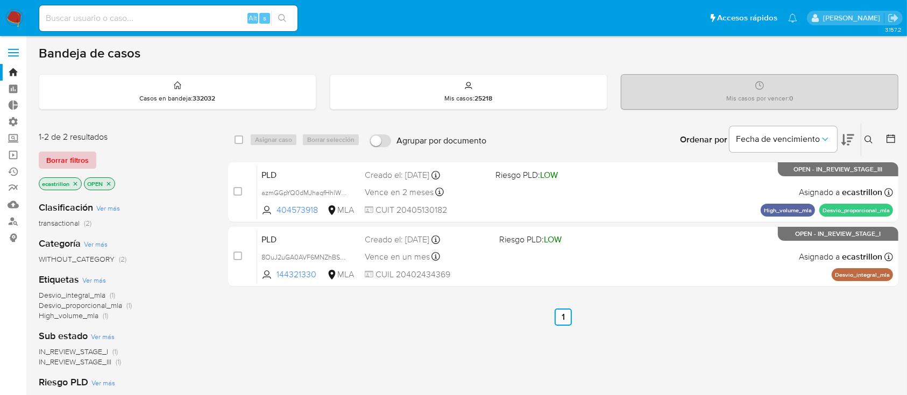
click at [83, 156] on span "Borrar filtros" at bounding box center [67, 160] width 43 height 15
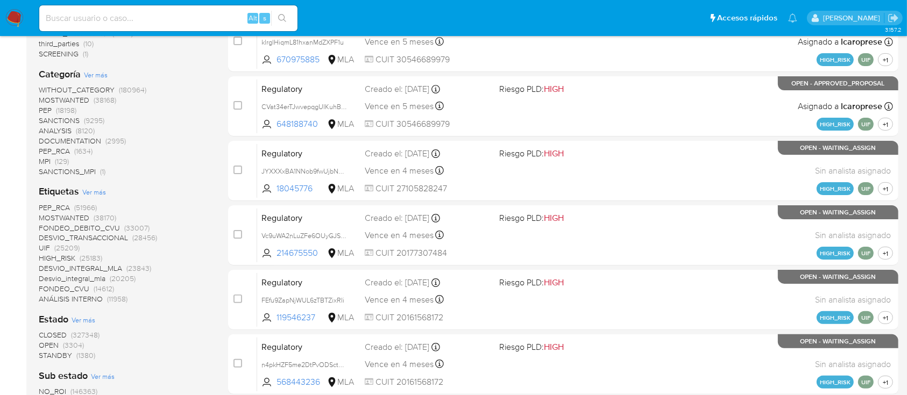
scroll to position [287, 0]
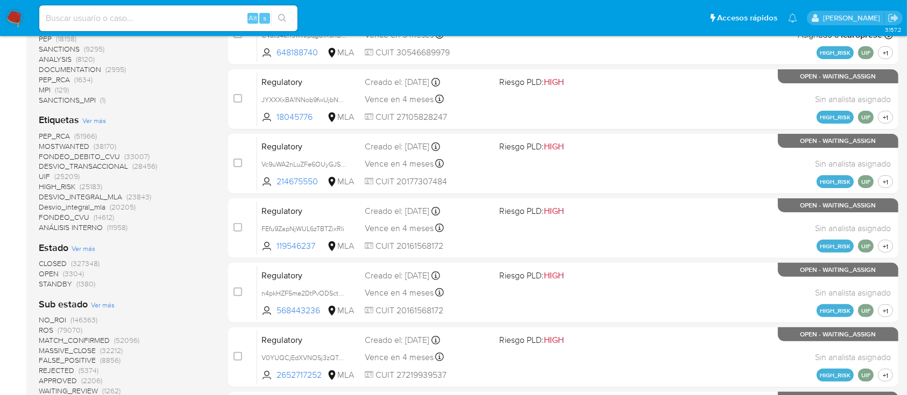
click at [47, 270] on span "OPEN" at bounding box center [49, 274] width 20 height 11
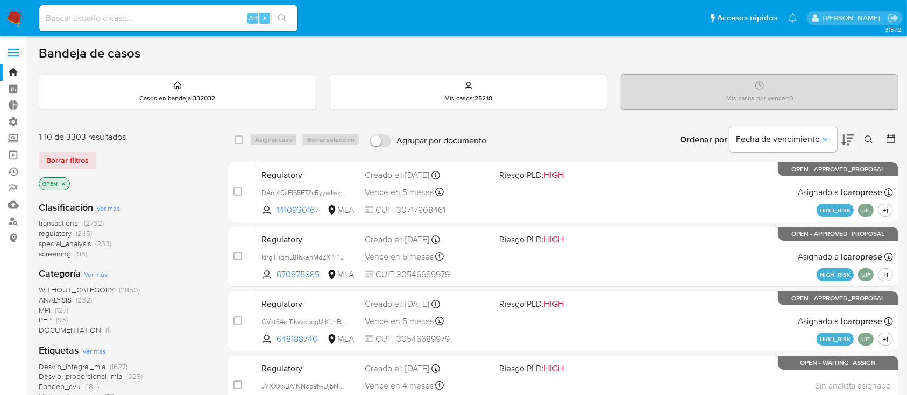
click at [55, 223] on span "transactional" at bounding box center [59, 223] width 41 height 11
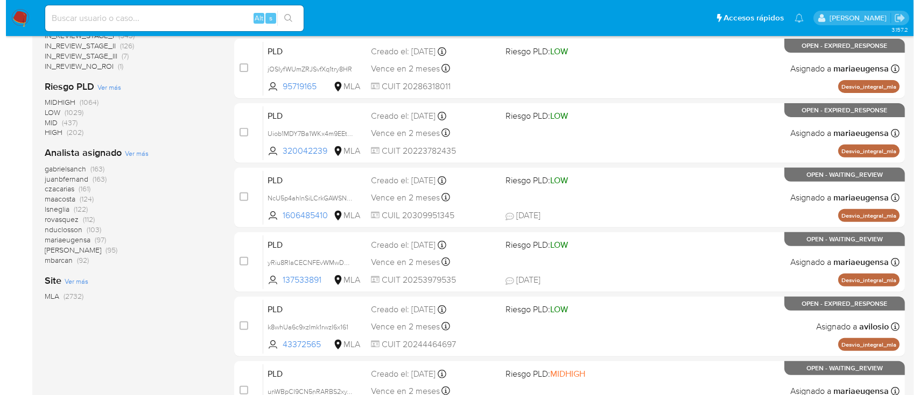
scroll to position [430, 0]
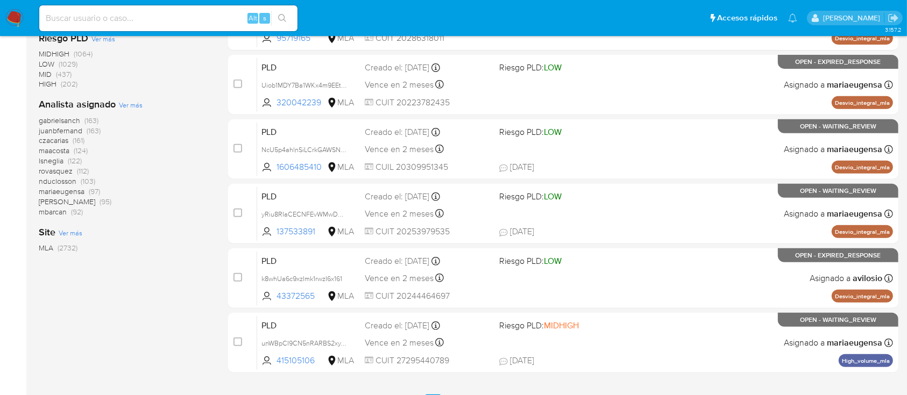
click at [129, 102] on span "Ver más" at bounding box center [131, 105] width 24 height 10
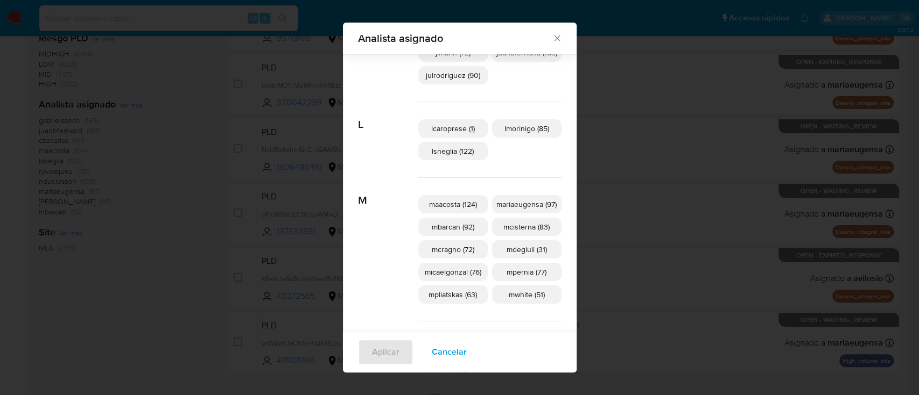
scroll to position [422, 0]
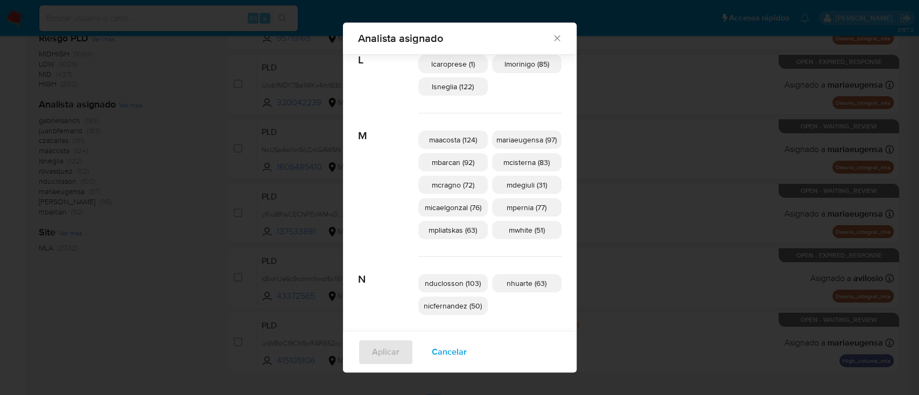
click at [441, 354] on span "Cancelar" at bounding box center [449, 353] width 35 height 24
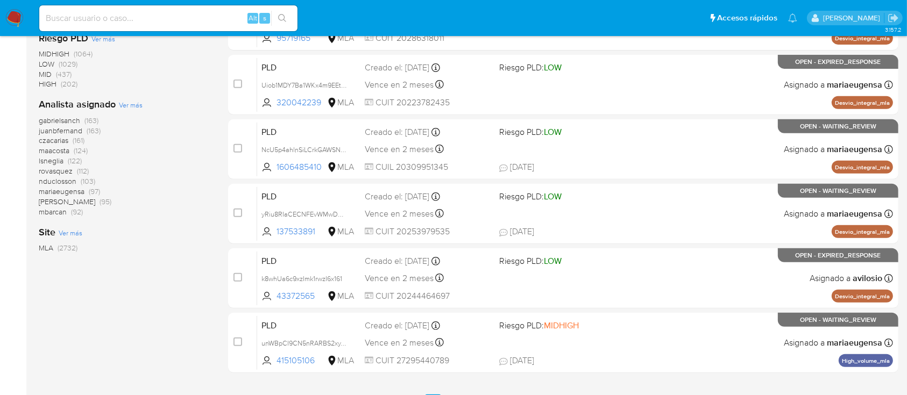
click at [133, 104] on span "Ver más" at bounding box center [131, 105] width 24 height 10
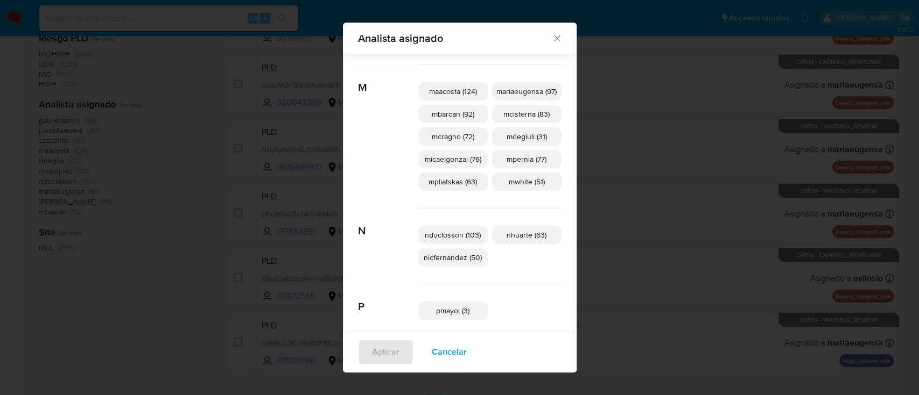
scroll to position [342, 0]
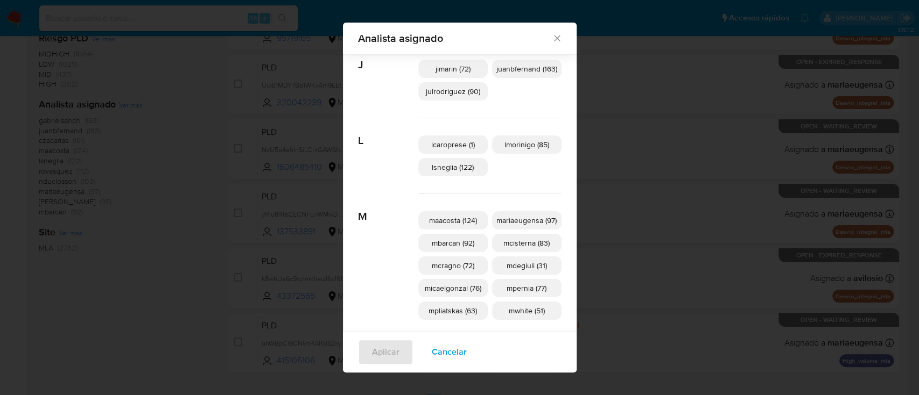
click at [432, 356] on span "Cancelar" at bounding box center [449, 353] width 35 height 24
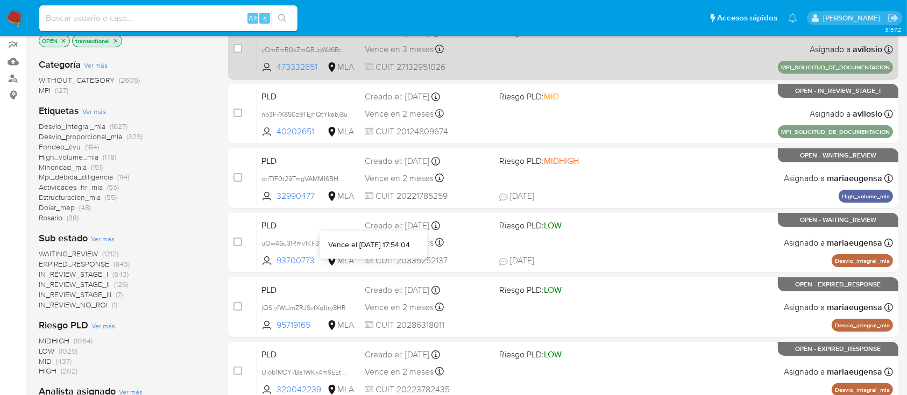
scroll to position [0, 0]
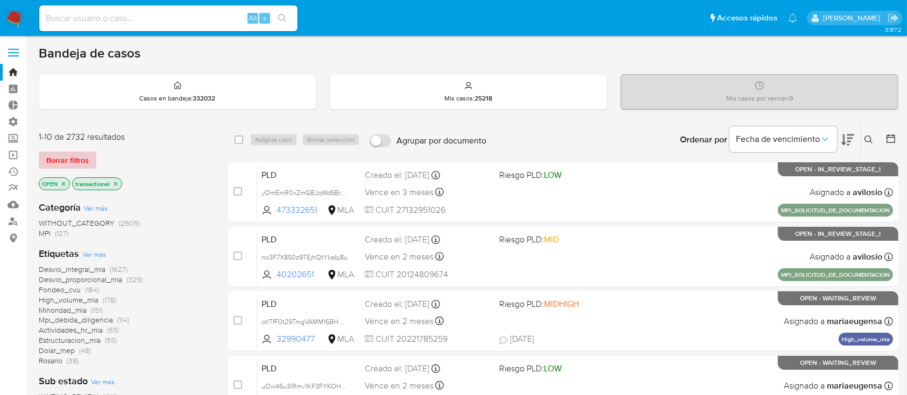
click at [89, 156] on button "Borrar filtros" at bounding box center [68, 160] width 58 height 17
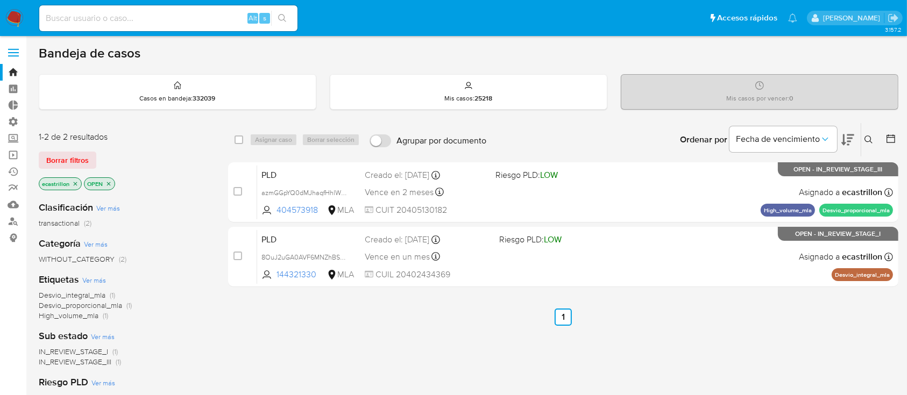
click at [77, 149] on div "1-2 de 2 resultados Borrar filtros ecastrillon OPEN" at bounding box center [125, 161] width 172 height 61
click at [73, 157] on span "Borrar filtros" at bounding box center [67, 160] width 43 height 15
